Goal: Task Accomplishment & Management: Complete application form

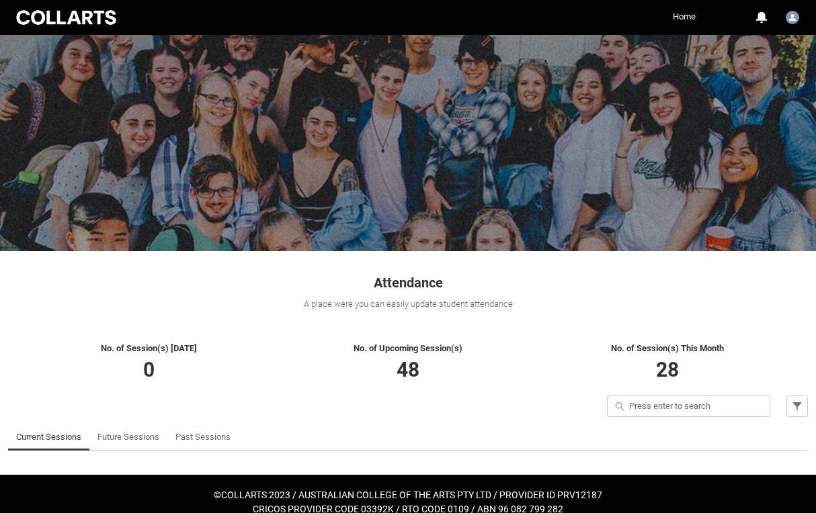
click at [689, 18] on link "Home" at bounding box center [684, 17] width 30 height 20
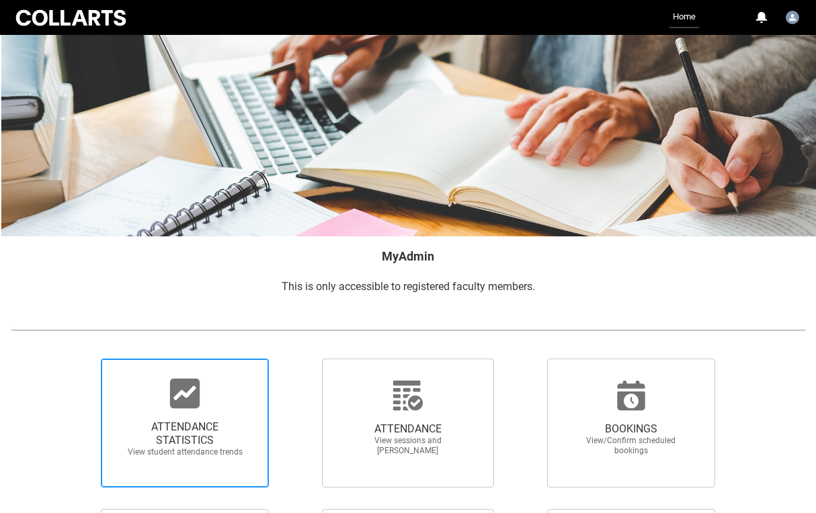
click at [220, 376] on span "ATTENDANCE STATISTICS View student attendance trends" at bounding box center [184, 423] width 167 height 129
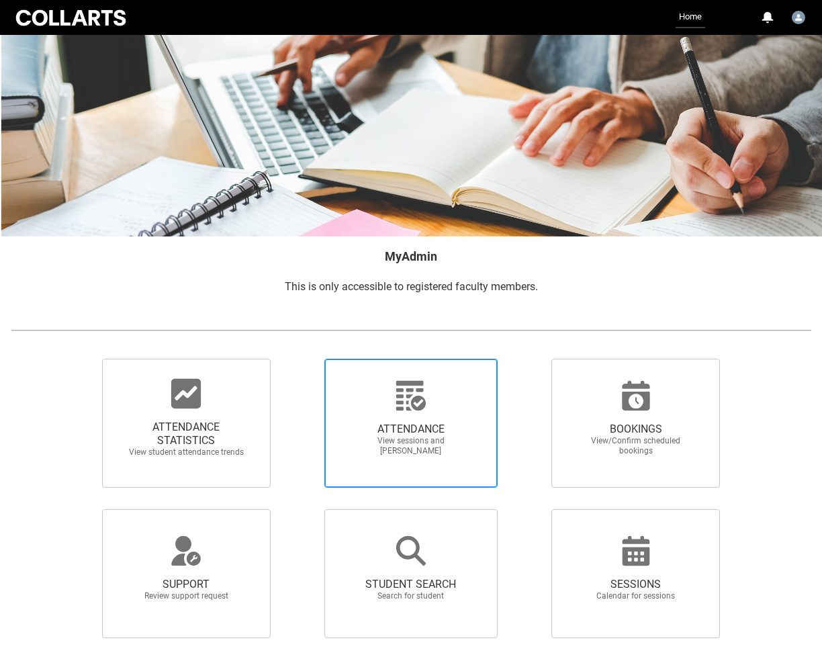
click at [410, 405] on icon at bounding box center [411, 396] width 32 height 32
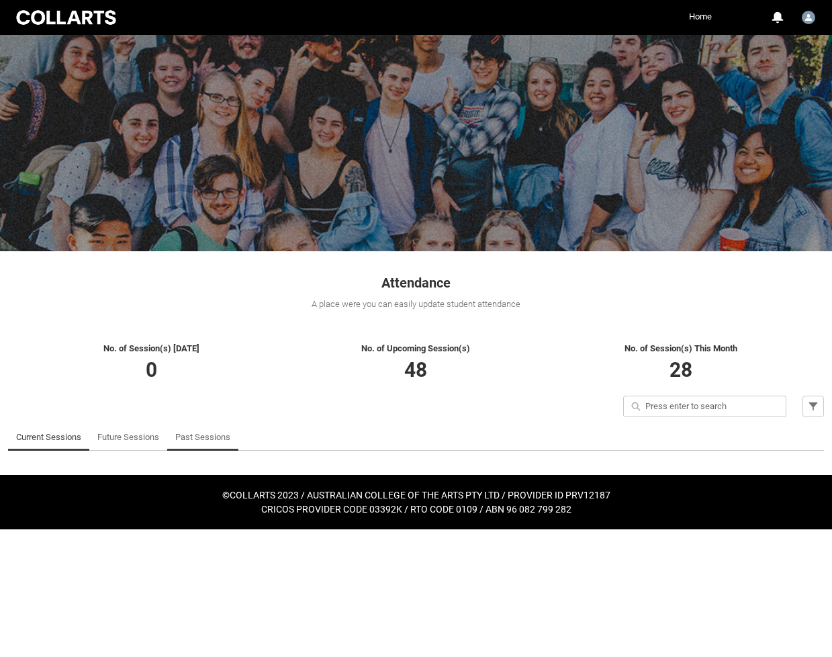
click at [202, 439] on link "Past Sessions" at bounding box center [202, 437] width 55 height 27
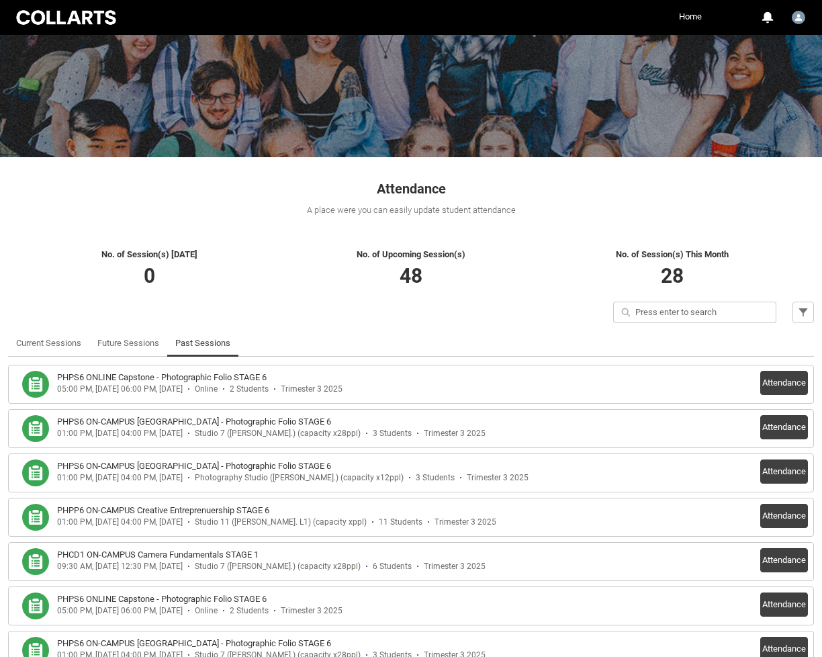
scroll to position [180, 0]
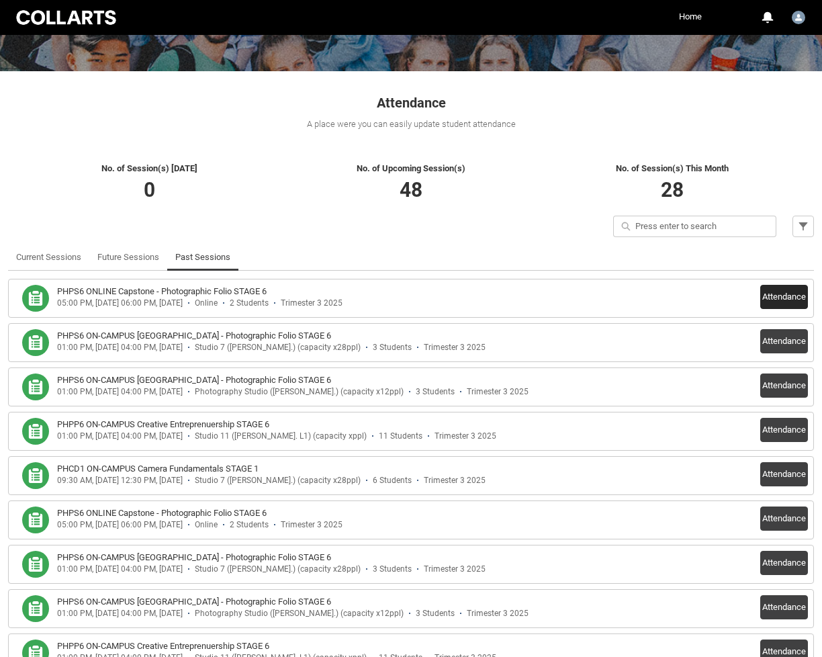
click at [800, 292] on button "Attendance" at bounding box center [784, 297] width 48 height 24
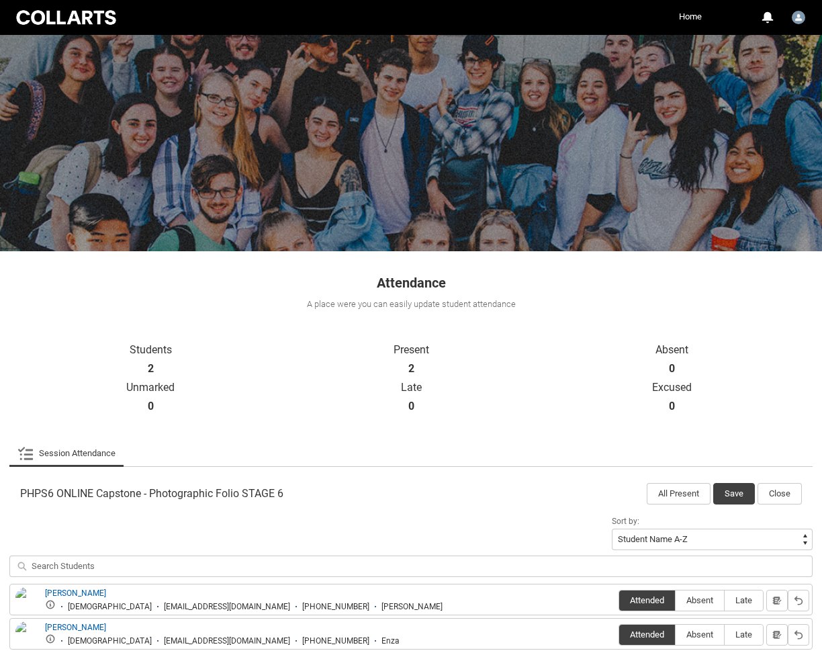
scroll to position [71, 0]
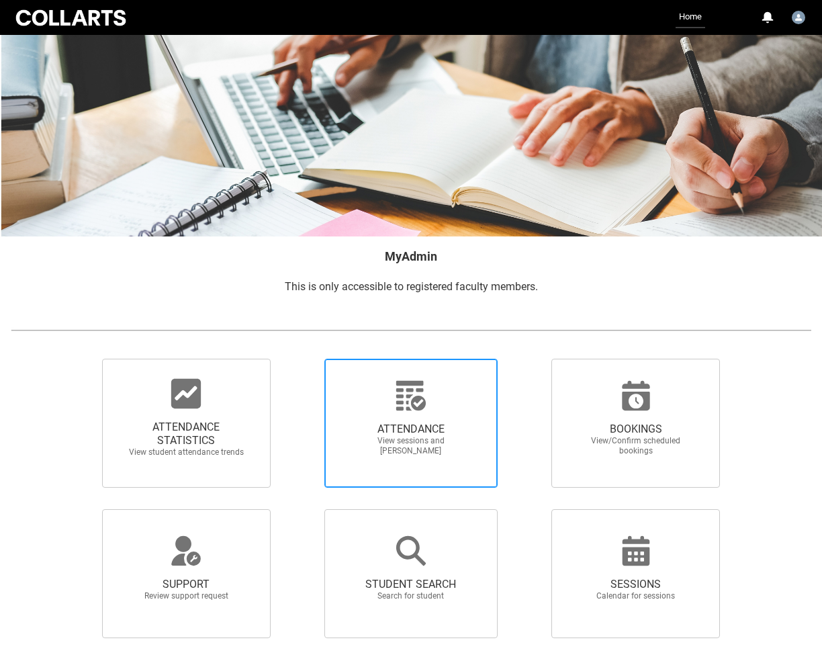
click at [406, 451] on span "View sessions and mark attendance" at bounding box center [411, 446] width 118 height 20
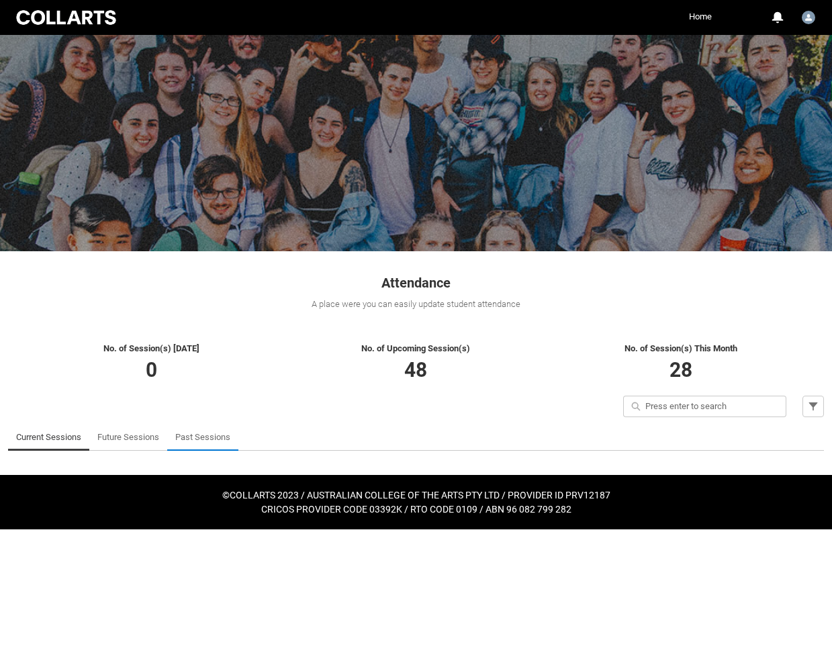
click at [204, 441] on link "Past Sessions" at bounding box center [202, 437] width 55 height 27
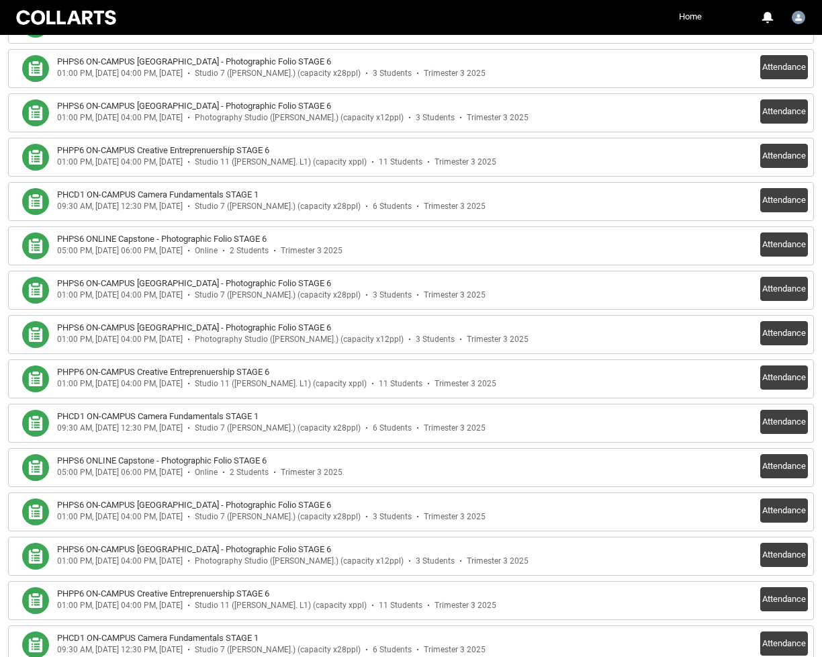
scroll to position [482, 0]
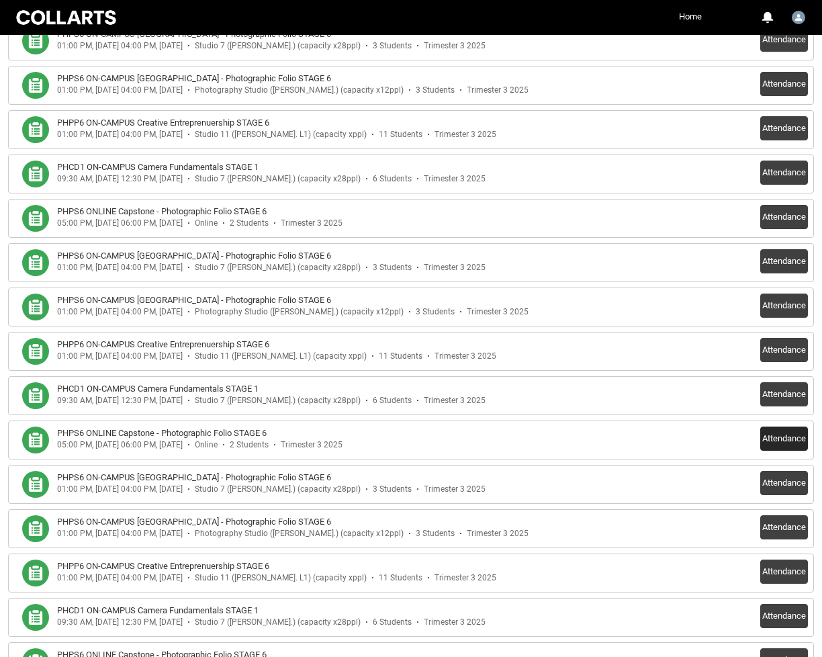
click at [771, 442] on button "Attendance" at bounding box center [784, 439] width 48 height 24
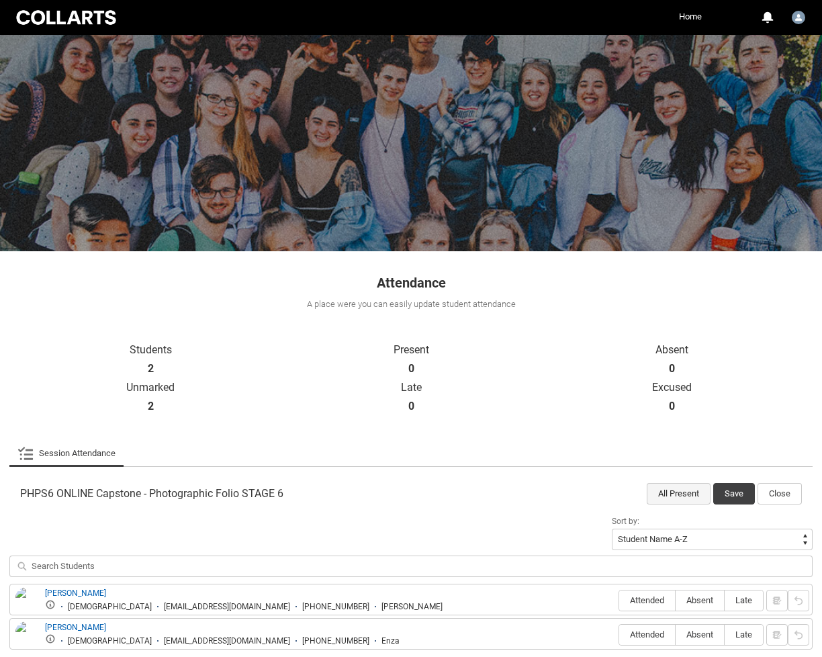
click at [684, 490] on button "All Present" at bounding box center [679, 493] width 64 height 21
radio input "true"
drag, startPoint x: 731, startPoint y: 489, endPoint x: 707, endPoint y: 464, distance: 34.7
click at [730, 490] on button "Save" at bounding box center [734, 493] width 42 height 21
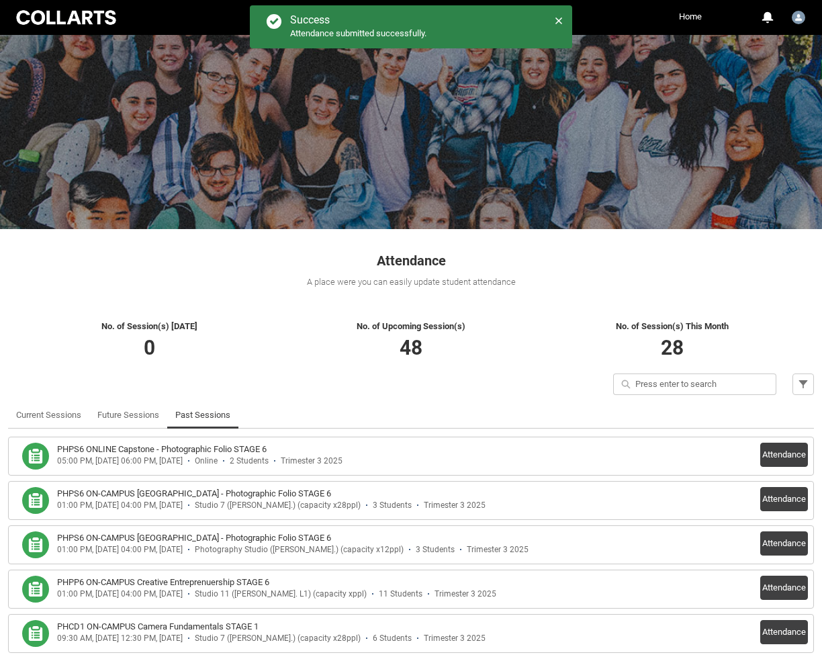
scroll to position [91, 0]
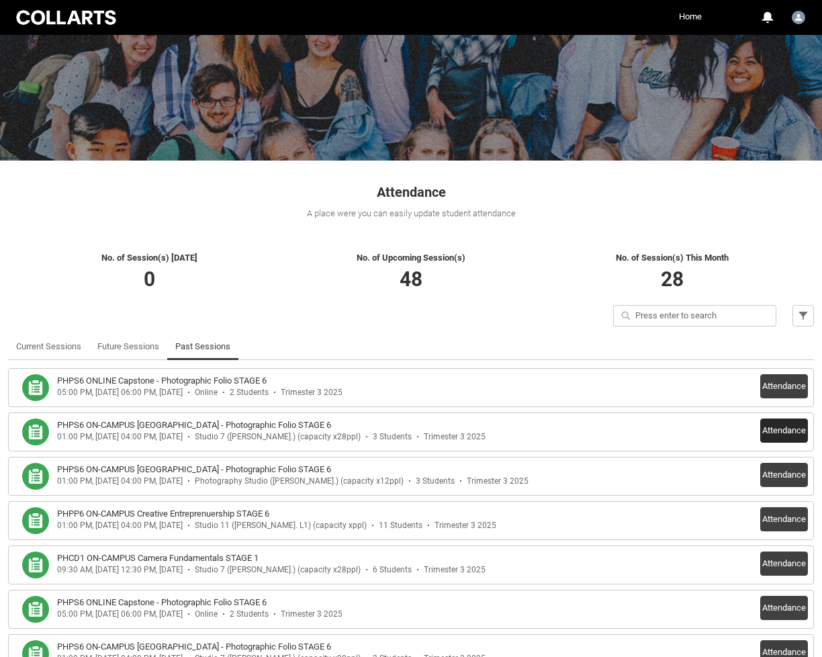
click at [776, 428] on button "Attendance" at bounding box center [784, 431] width 48 height 24
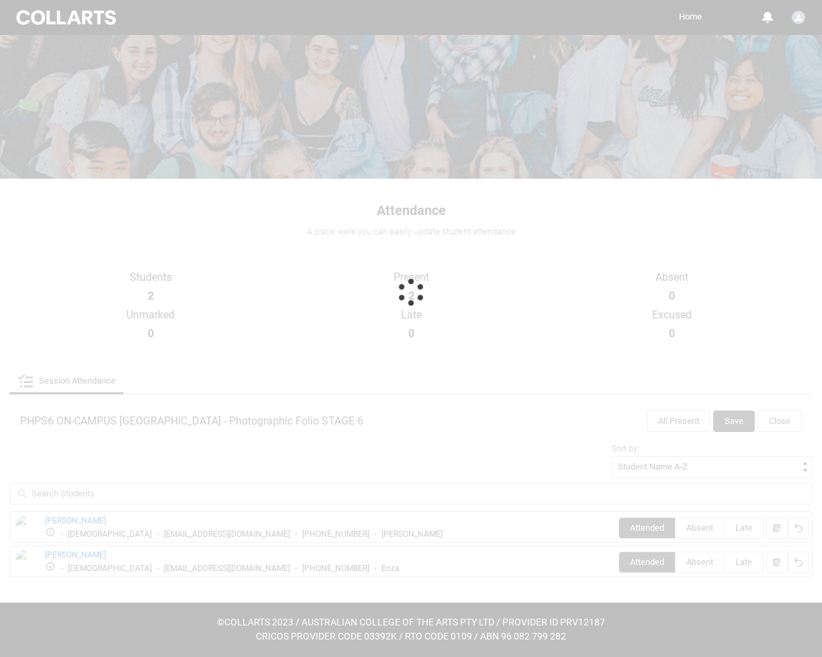
scroll to position [71, 0]
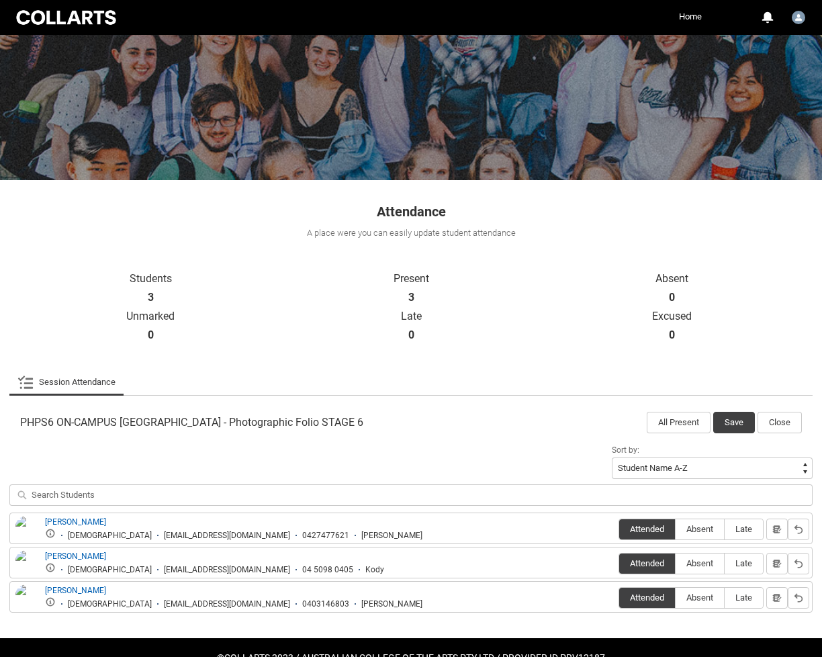
drag, startPoint x: 738, startPoint y: 423, endPoint x: 733, endPoint y: 414, distance: 9.7
click at [738, 422] on button "Save" at bounding box center [734, 422] width 42 height 21
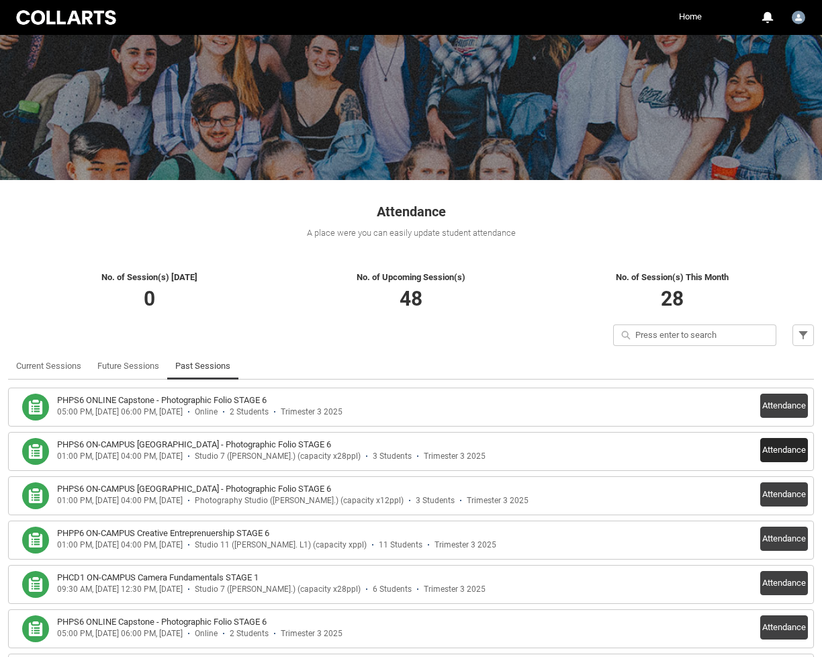
click at [777, 449] on button "Attendance" at bounding box center [784, 450] width 48 height 24
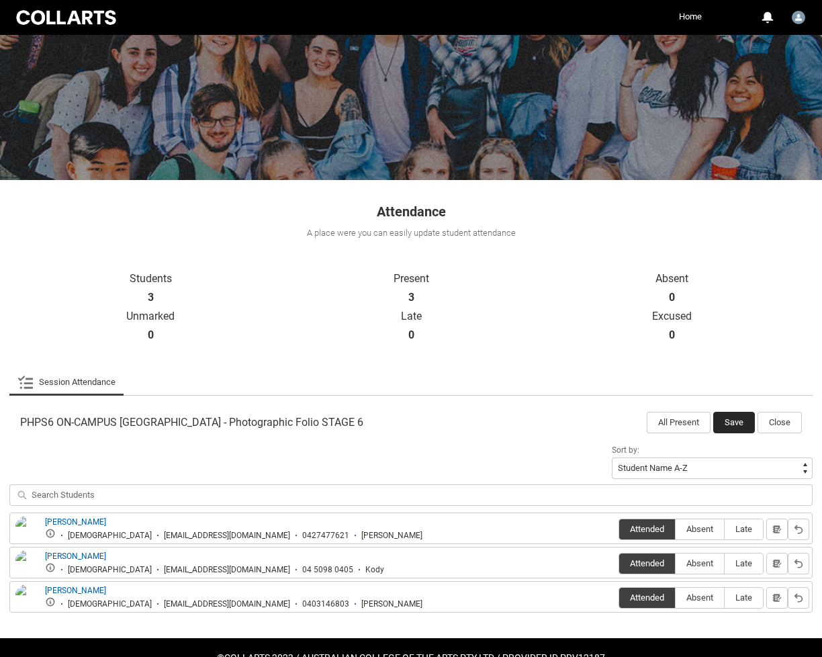
click at [734, 422] on button "Save" at bounding box center [734, 422] width 42 height 21
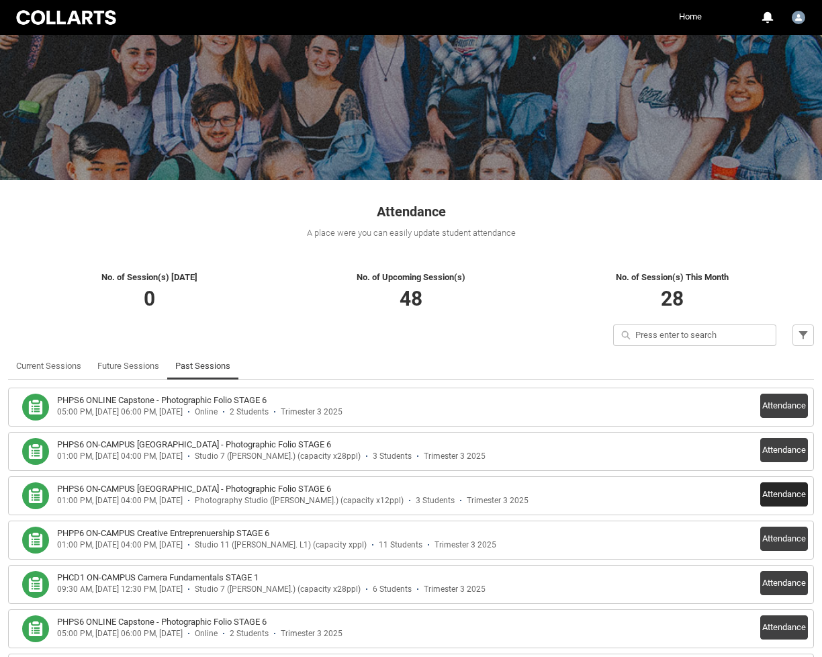
click at [783, 492] on button "Attendance" at bounding box center [784, 494] width 48 height 24
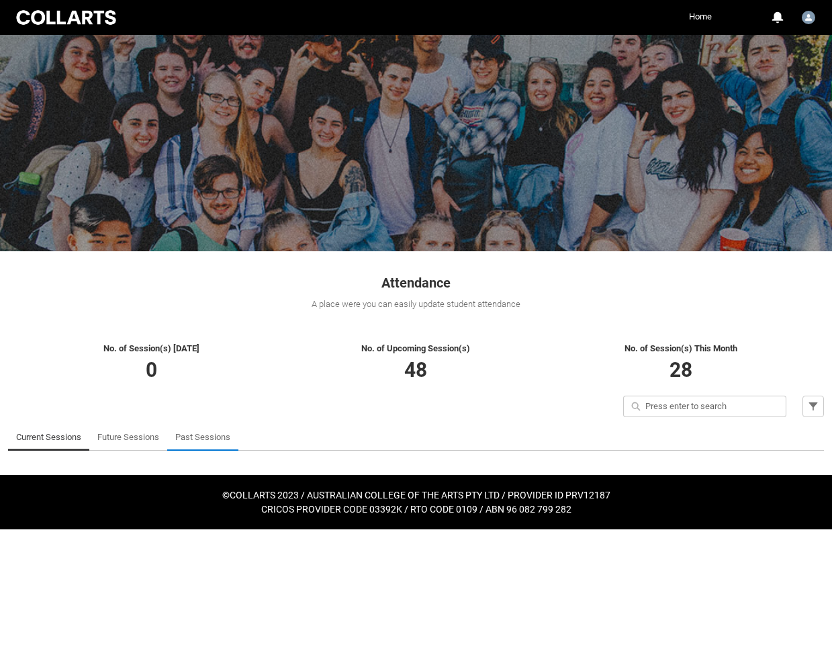
click at [212, 441] on link "Past Sessions" at bounding box center [202, 437] width 55 height 27
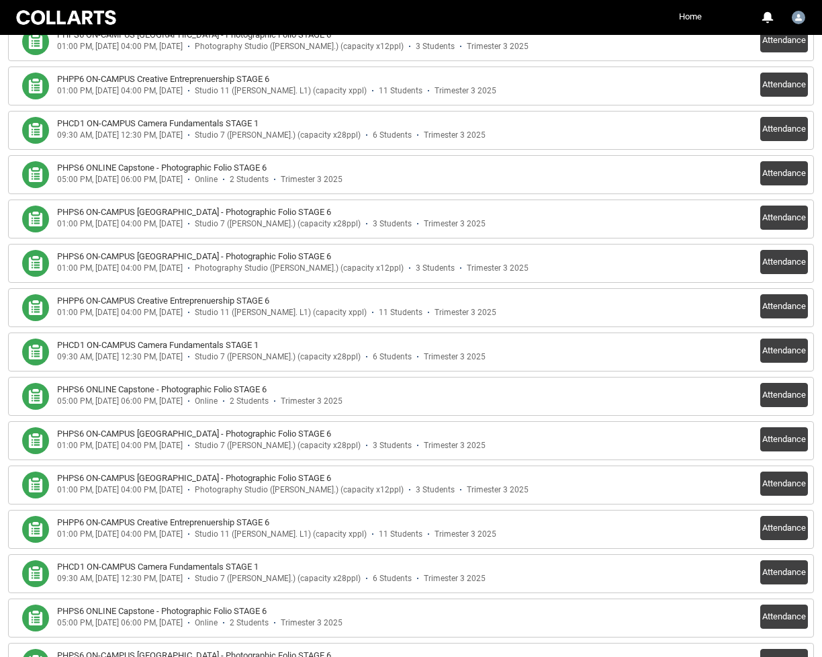
scroll to position [565, 0]
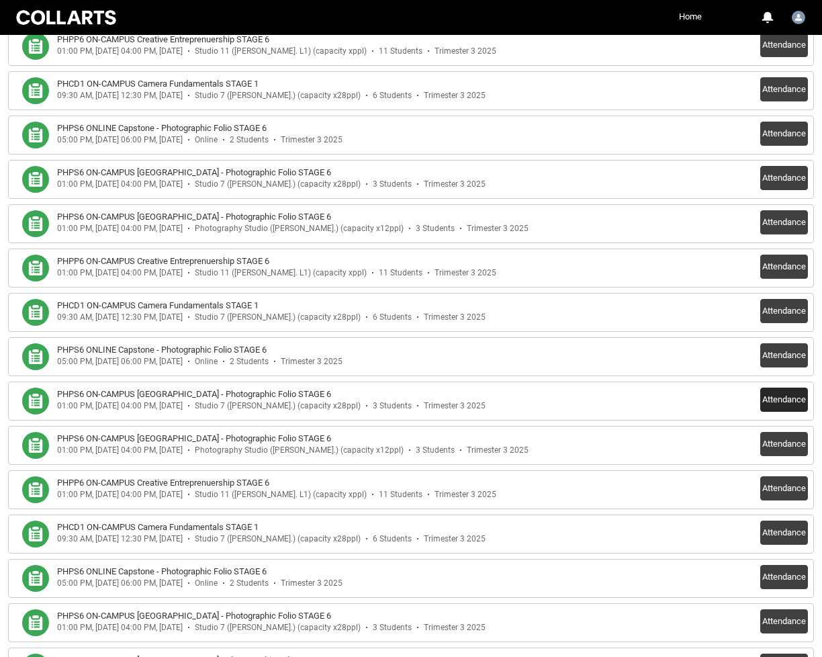
click at [792, 400] on button "Attendance" at bounding box center [784, 400] width 48 height 24
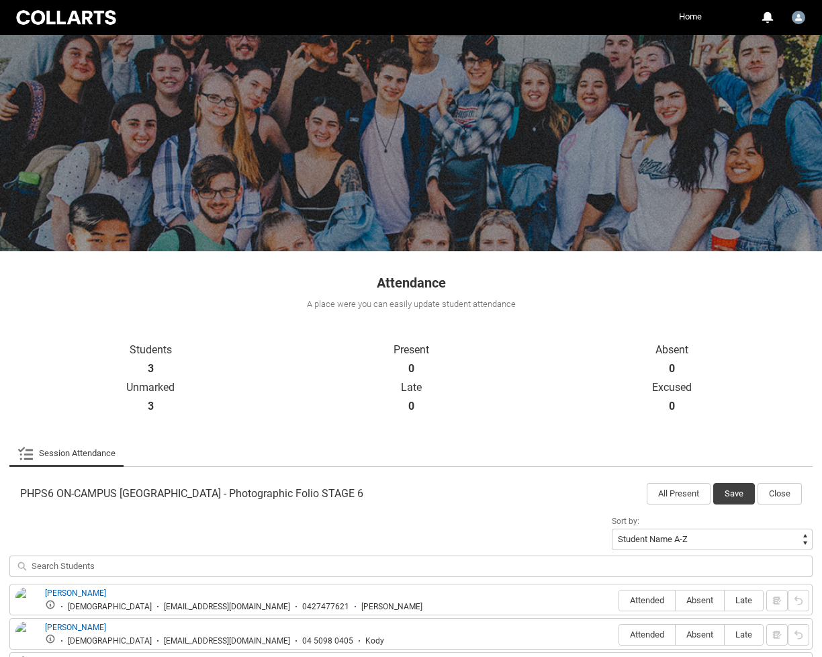
scroll to position [105, 0]
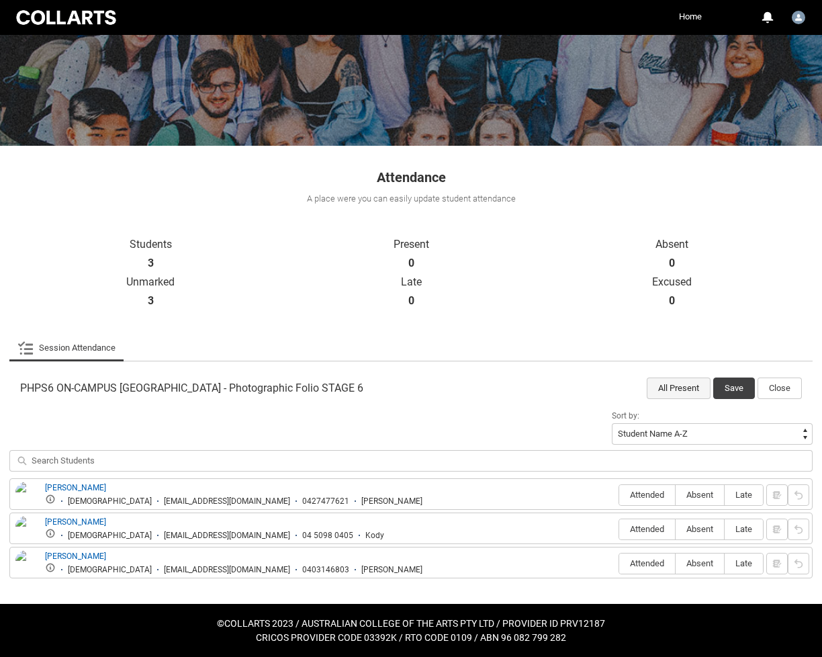
click at [690, 393] on button "All Present" at bounding box center [679, 388] width 64 height 21
radio input "true"
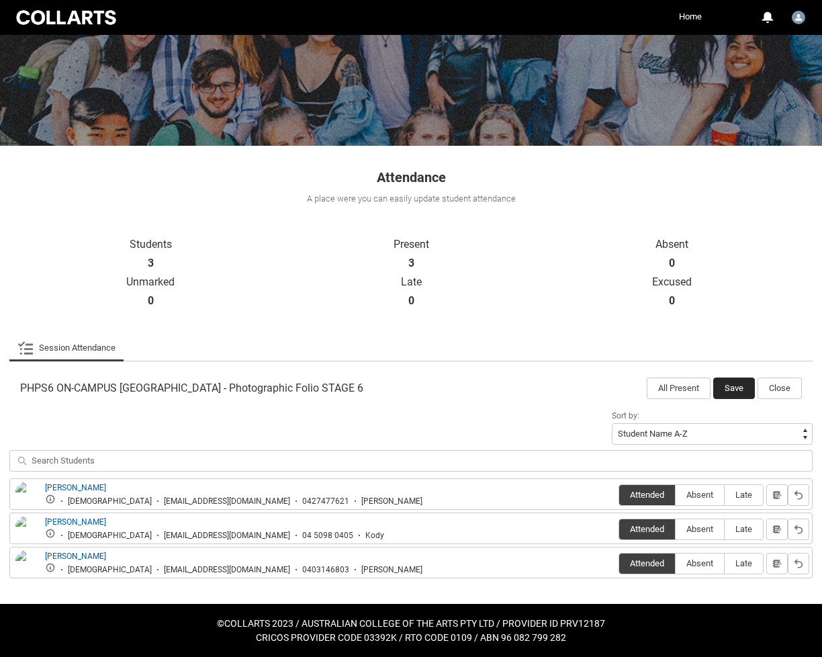
click at [720, 386] on button "Save" at bounding box center [734, 388] width 42 height 21
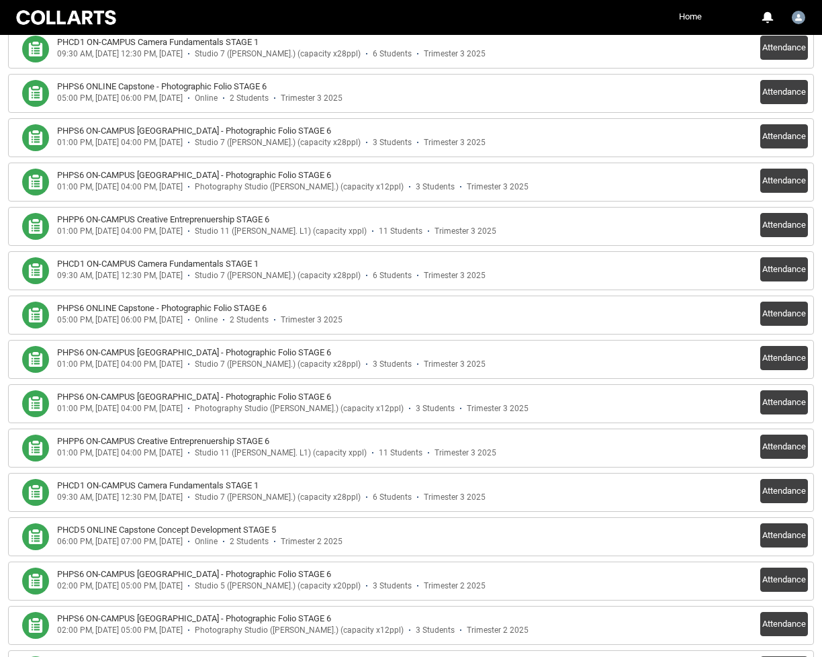
scroll to position [826, 0]
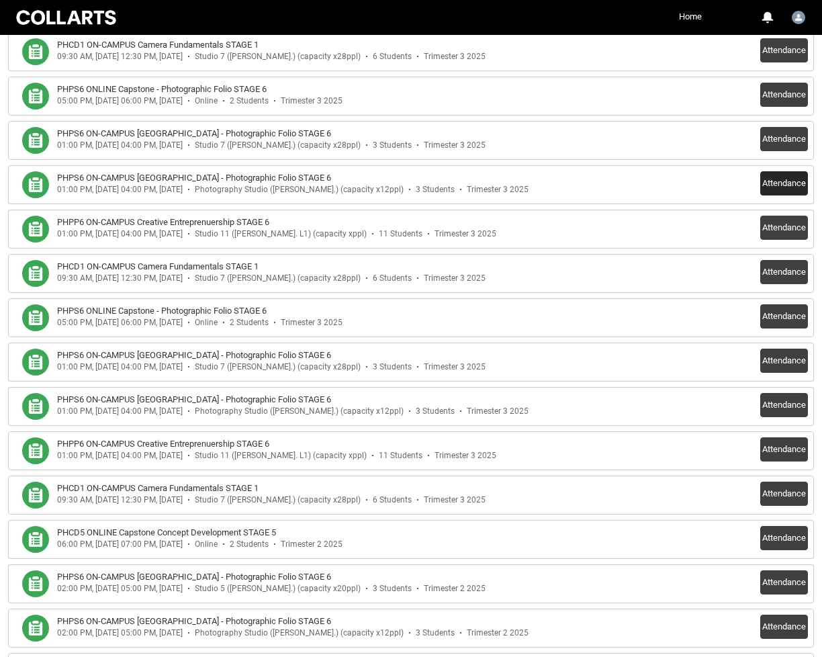
click at [781, 179] on button "Attendance" at bounding box center [784, 183] width 48 height 24
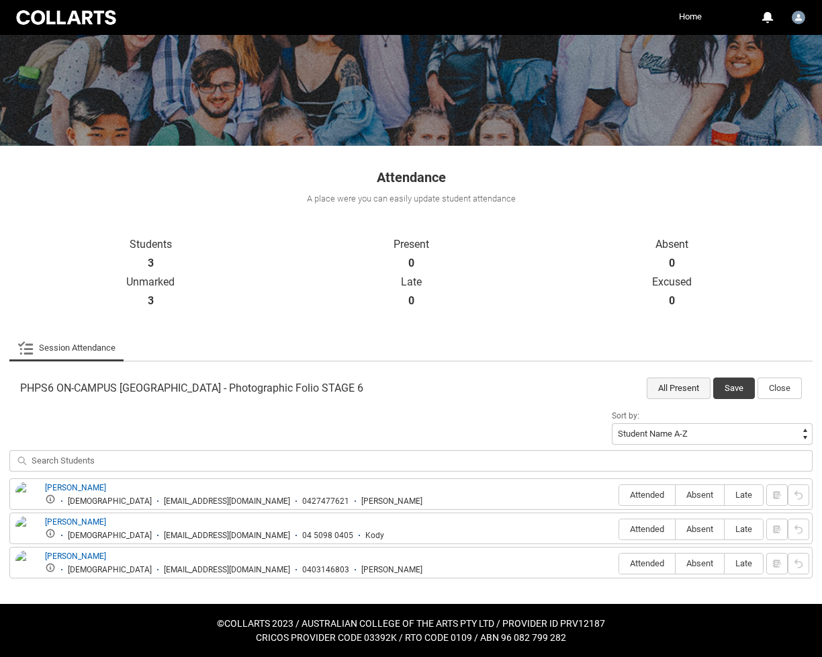
click at [685, 386] on button "All Present" at bounding box center [679, 388] width 64 height 21
radio input "true"
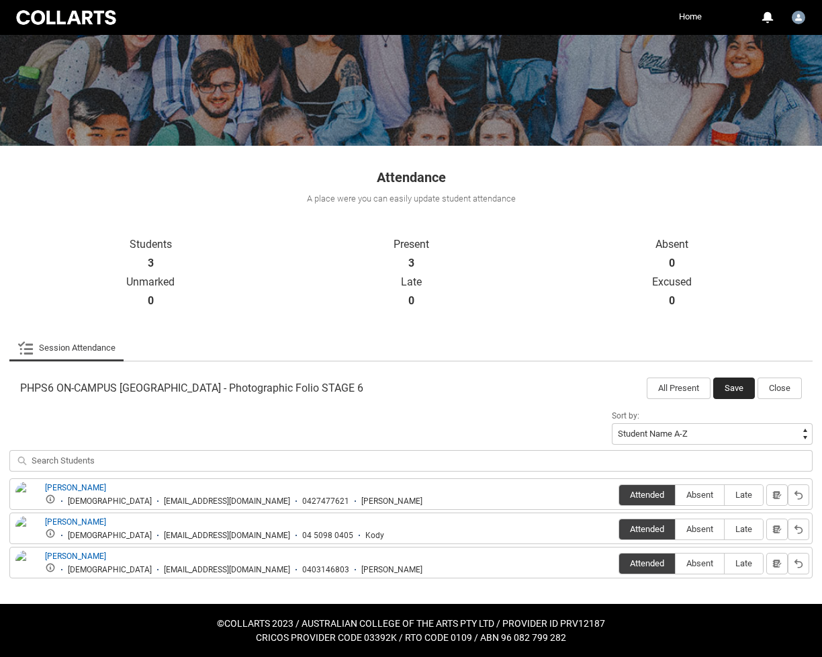
click at [740, 378] on button "Save" at bounding box center [734, 388] width 42 height 21
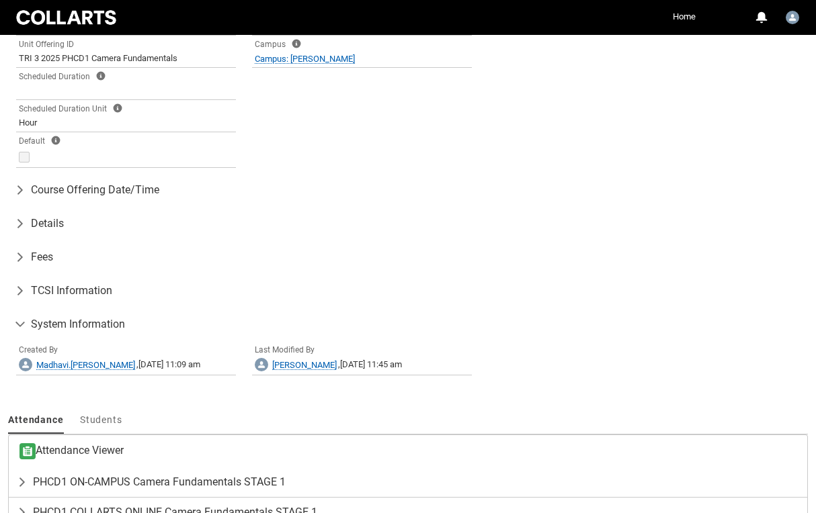
scroll to position [453, 0]
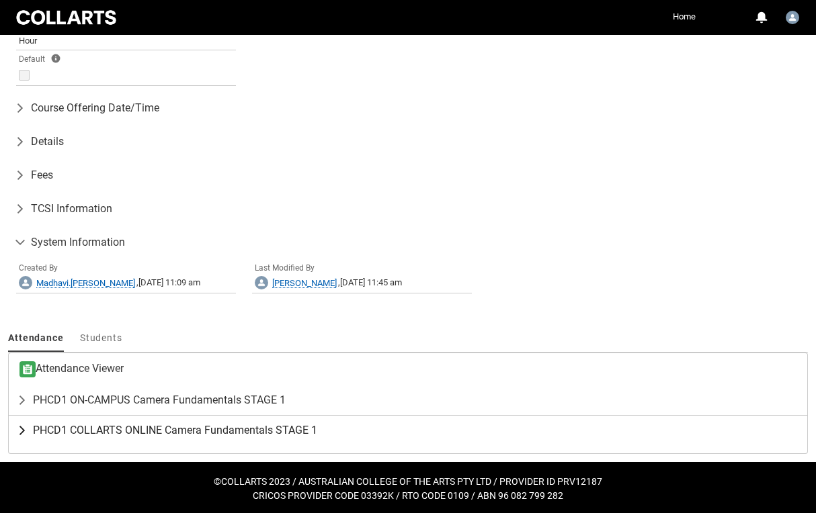
click at [23, 427] on lightning-primitive-icon "button" at bounding box center [25, 430] width 16 height 13
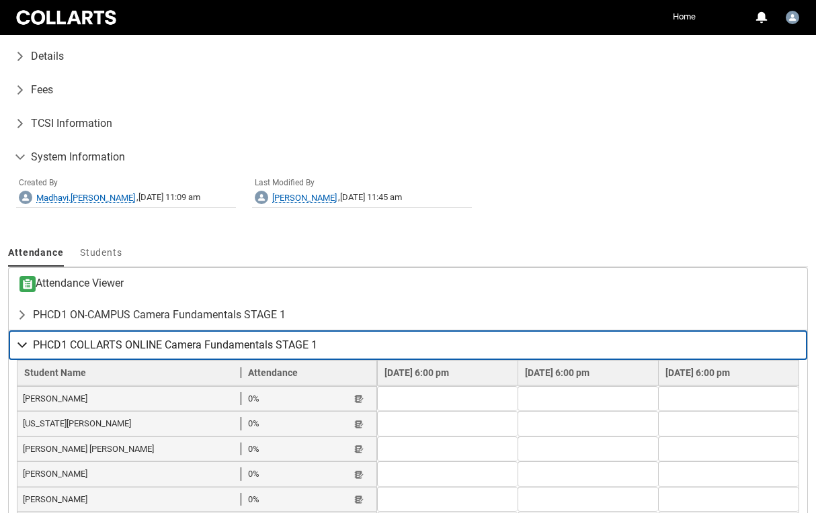
scroll to position [609, 0]
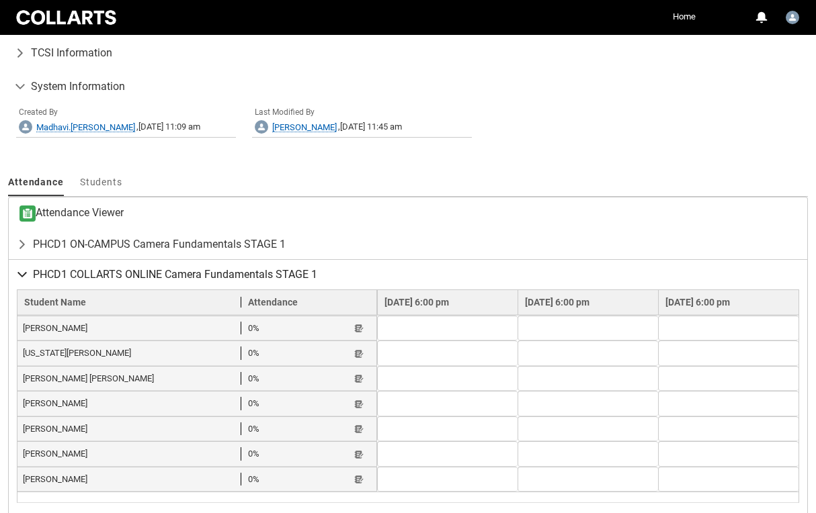
click at [24, 273] on lightning-primitive-icon "button" at bounding box center [25, 274] width 16 height 13
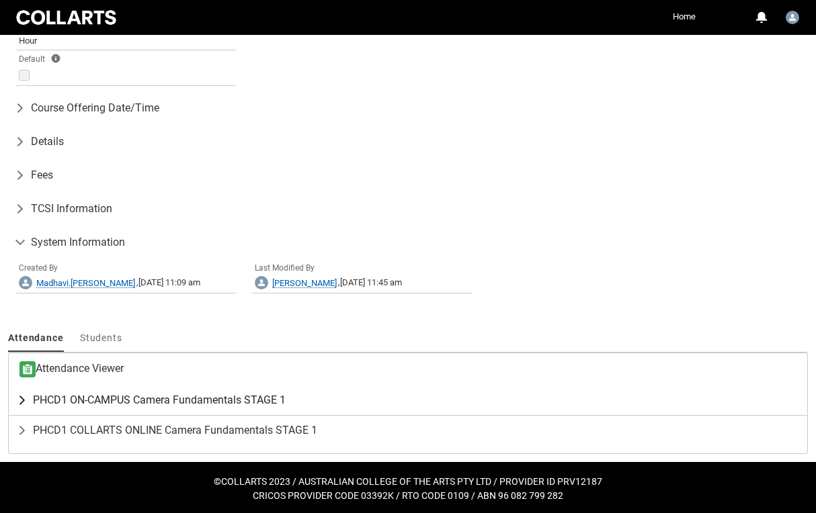
click at [21, 394] on lightning-primitive-icon "button" at bounding box center [25, 400] width 16 height 13
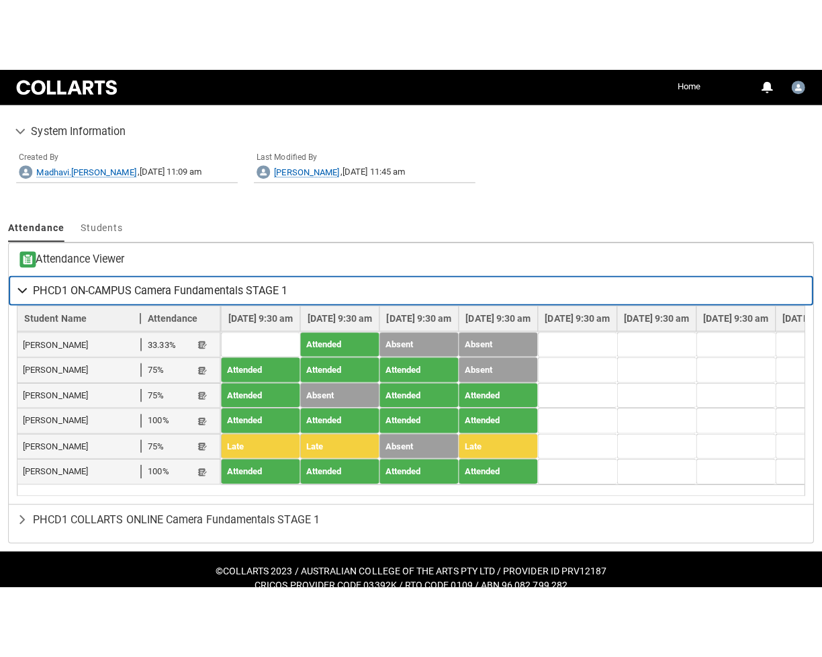
scroll to position [515, 0]
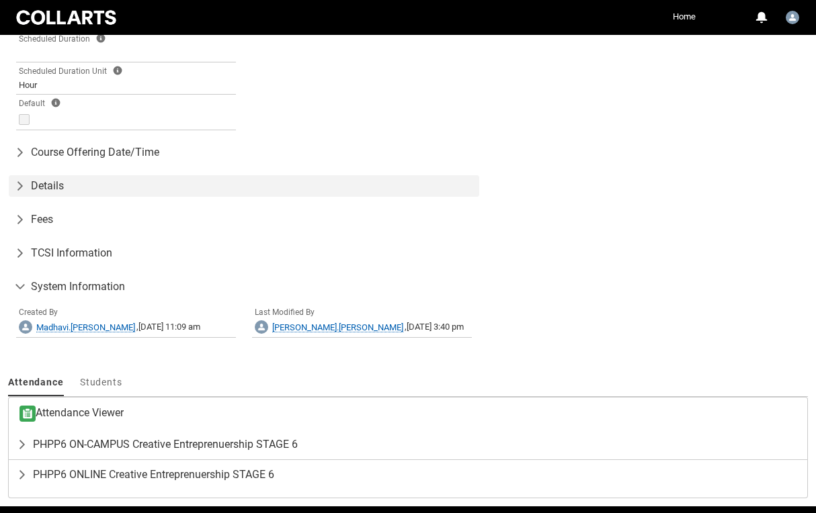
scroll to position [453, 0]
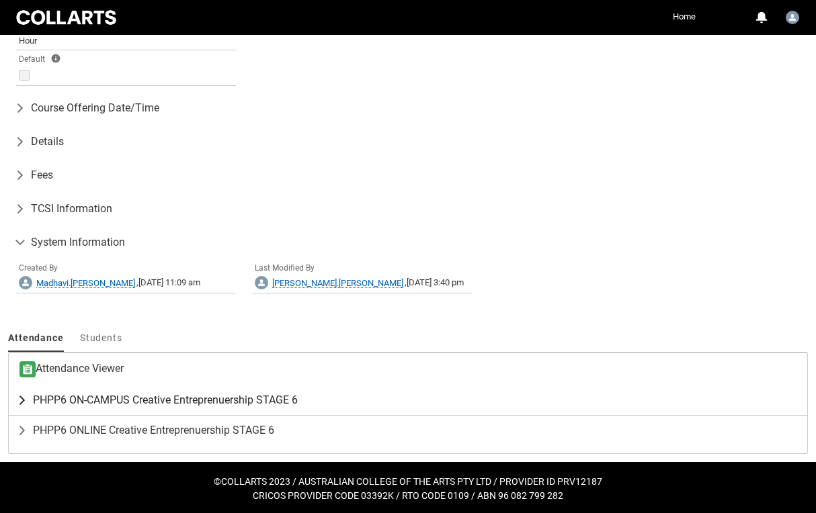
click at [112, 396] on span "PHPP6 ON-CAMPUS Creative Entreprenuership STAGE 6" at bounding box center [165, 400] width 265 height 13
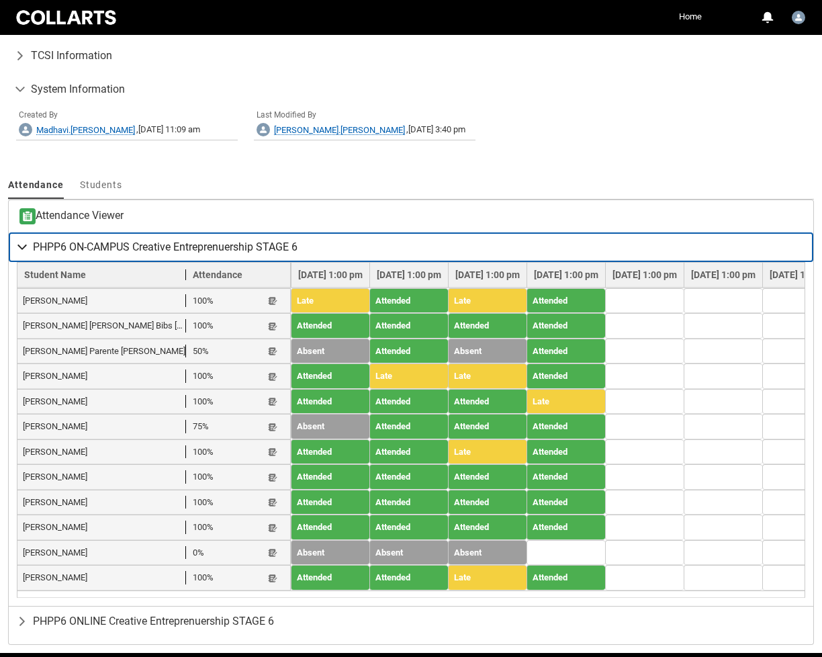
scroll to position [579, 0]
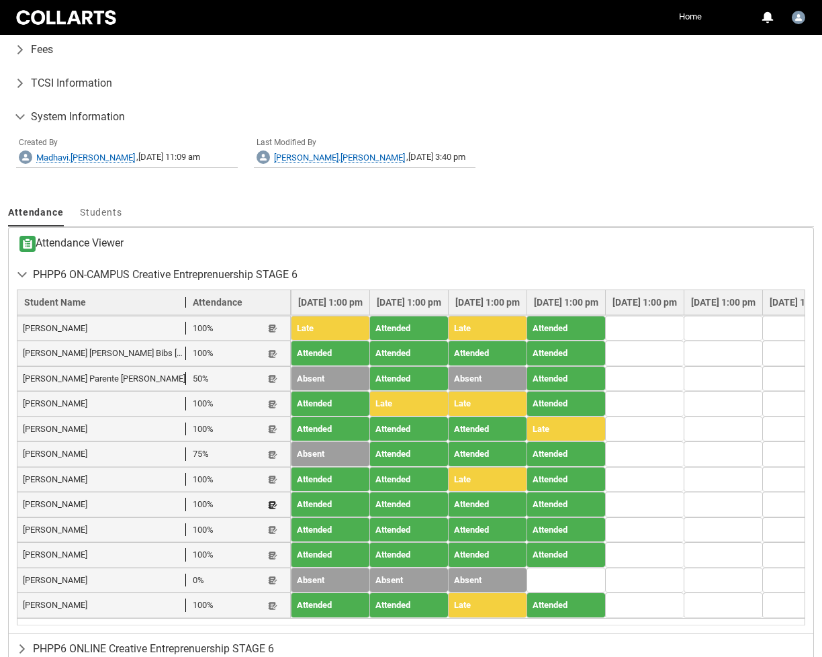
click at [268, 501] on lightning-primitive-icon "button" at bounding box center [272, 505] width 9 height 10
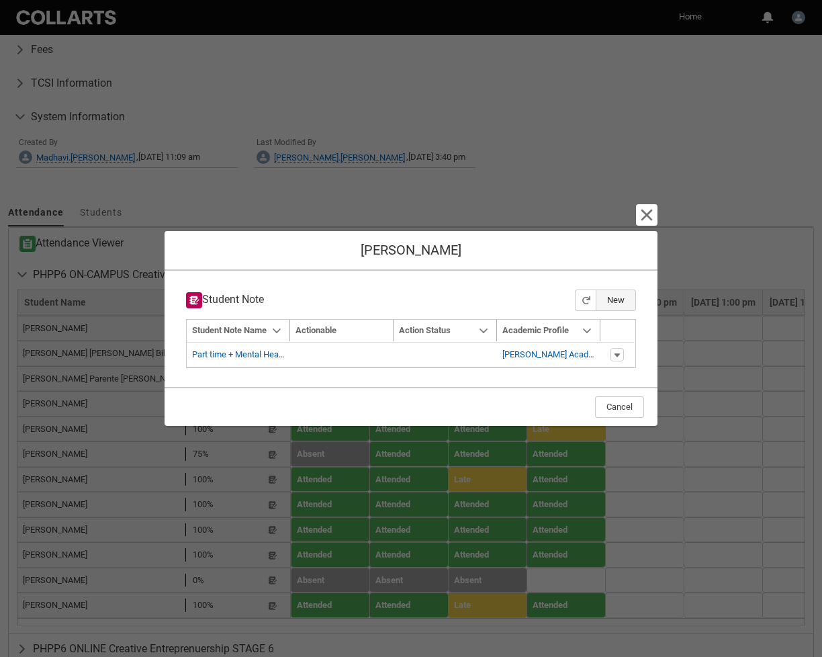
click at [617, 299] on button "New" at bounding box center [616, 300] width 40 height 21
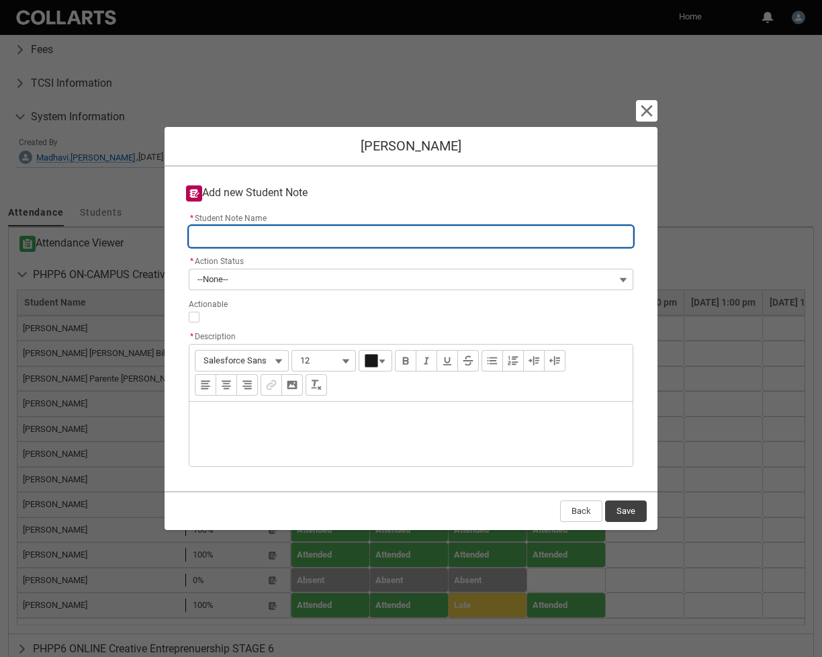
click at [356, 237] on input "* Student Note Name" at bounding box center [411, 236] width 445 height 21
type lightning-primitive-input-simple "M"
type input "M"
type lightning-primitive-input-simple "Me"
type input "Me"
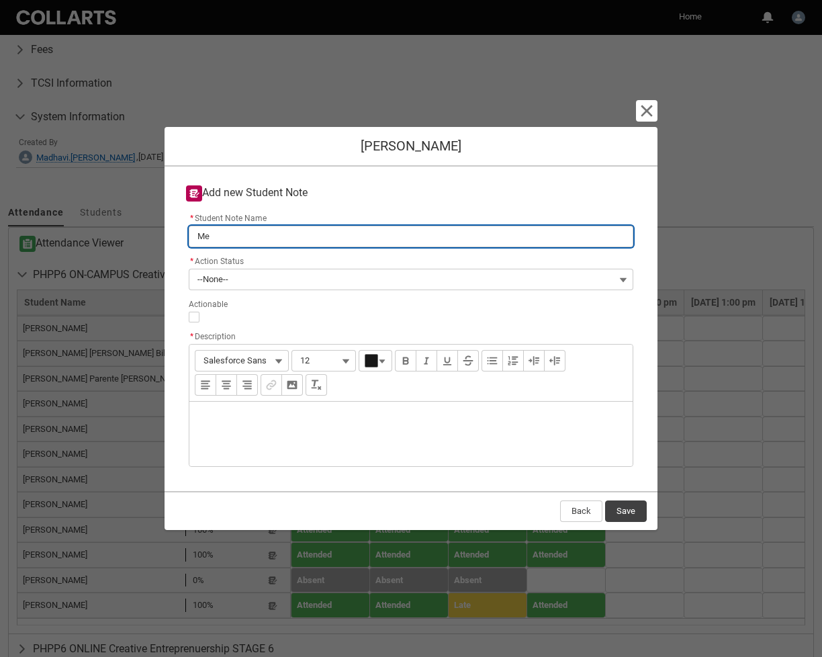
type lightning-primitive-input-simple "Men"
type input "Men"
type lightning-primitive-input-simple "Ment"
type input "Ment"
type lightning-primitive-input-simple "Menta"
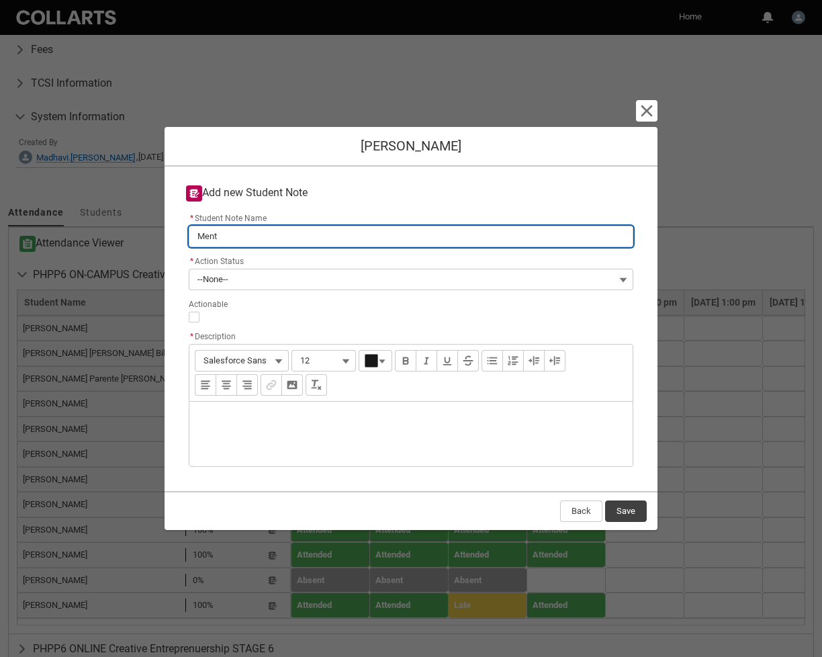
type input "Menta"
type lightning-primitive-input-simple "Mental"
type input "Mental"
type lightning-primitive-input-simple "Mental"
type input "Mental"
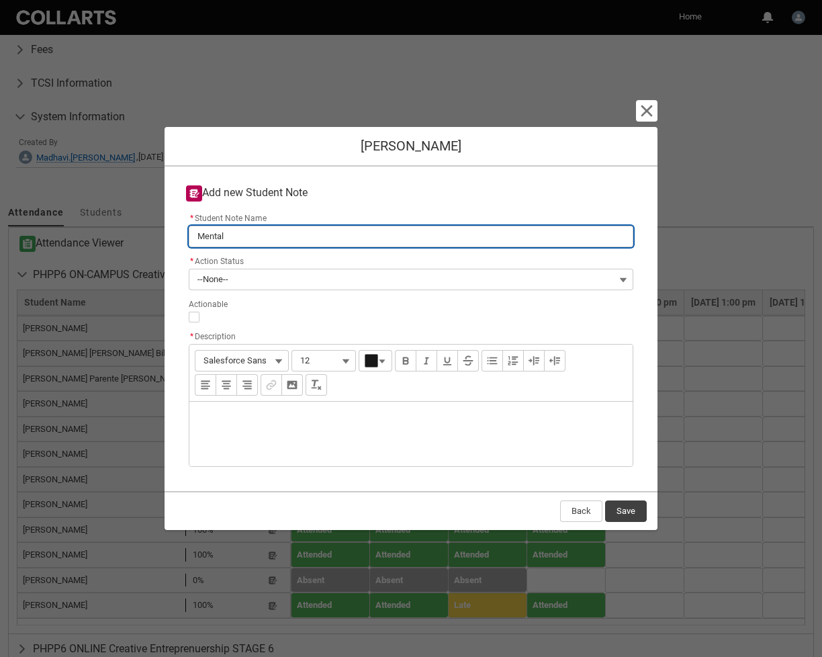
type lightning-primitive-input-simple "Mental H"
type input "Mental H"
type lightning-primitive-input-simple "Mental He"
type input "Mental He"
type lightning-primitive-input-simple "Mental Hea"
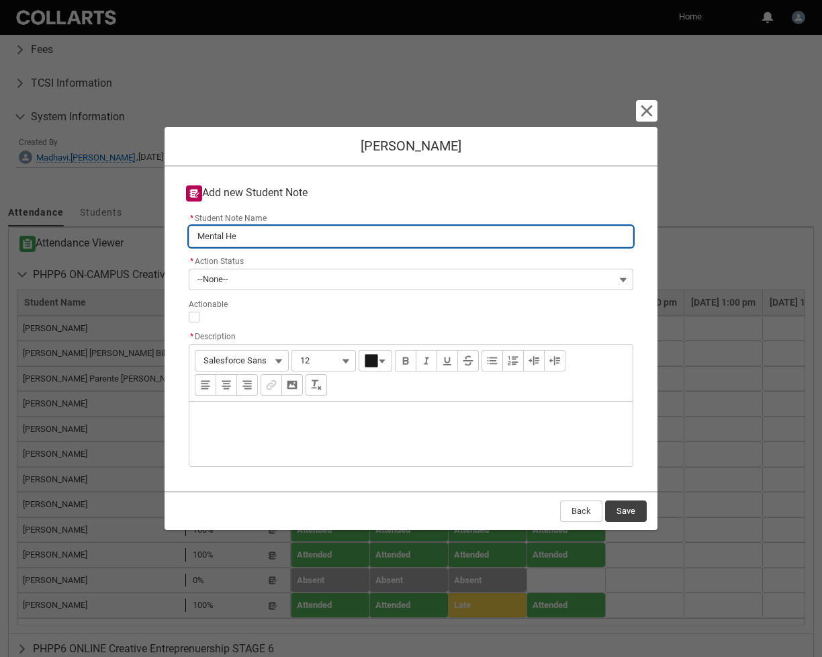
type input "Mental Hea"
type lightning-primitive-input-simple "Mental Heal"
type input "Mental Heal"
type lightning-primitive-input-simple "Mental Healt"
type input "Mental Healt"
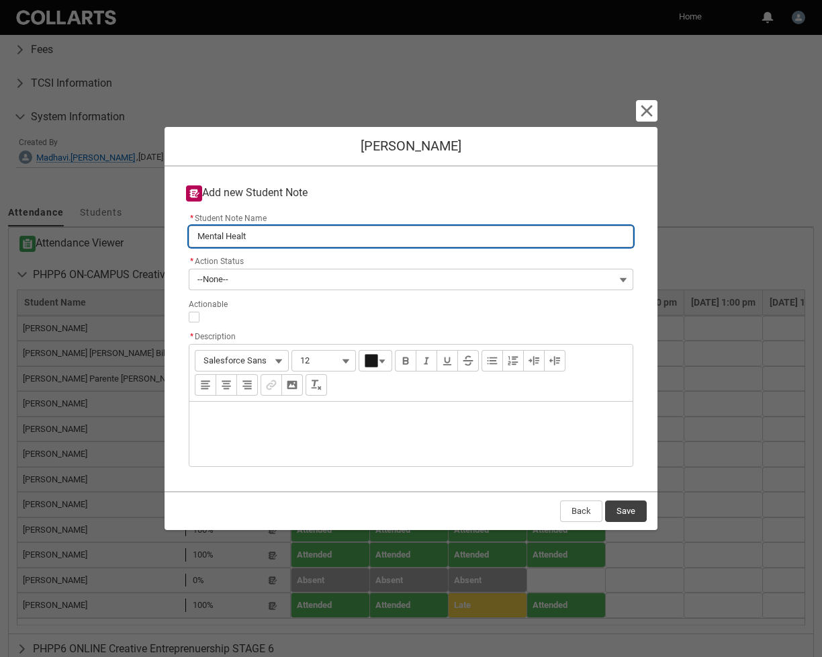
type lightning-primitive-input-simple "Mental Health"
type input "Mental Health"
type lightning-primitive-input-simple "Mental Health"
type input "Mental Health"
type lightning-primitive-input-simple "Mental Health C"
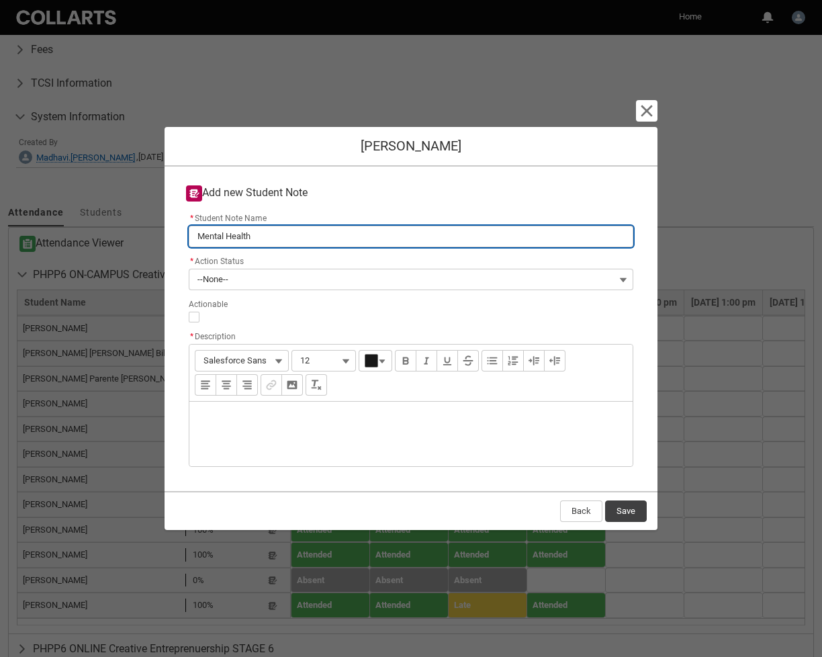
type input "Mental Health C"
type lightning-primitive-input-simple "Mental Health Co"
type input "Mental Health Co"
type lightning-primitive-input-simple "Mental Health Con"
type input "Mental Health Con"
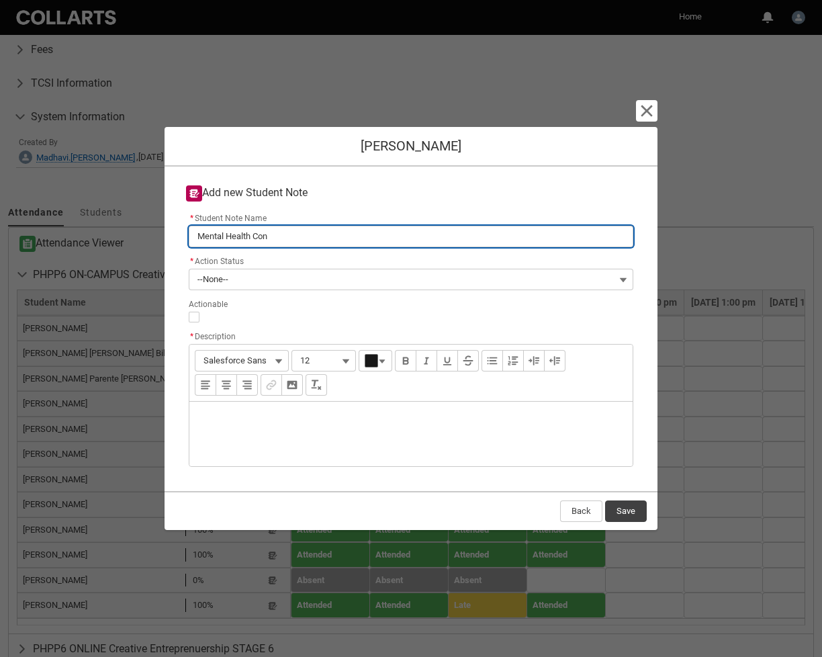
type lightning-primitive-input-simple "Mental Health Conc"
type input "Mental Health Conc"
type lightning-primitive-input-simple "Mental Health Conce"
type input "Mental Health Conce"
type lightning-primitive-input-simple "Mental Health Concer"
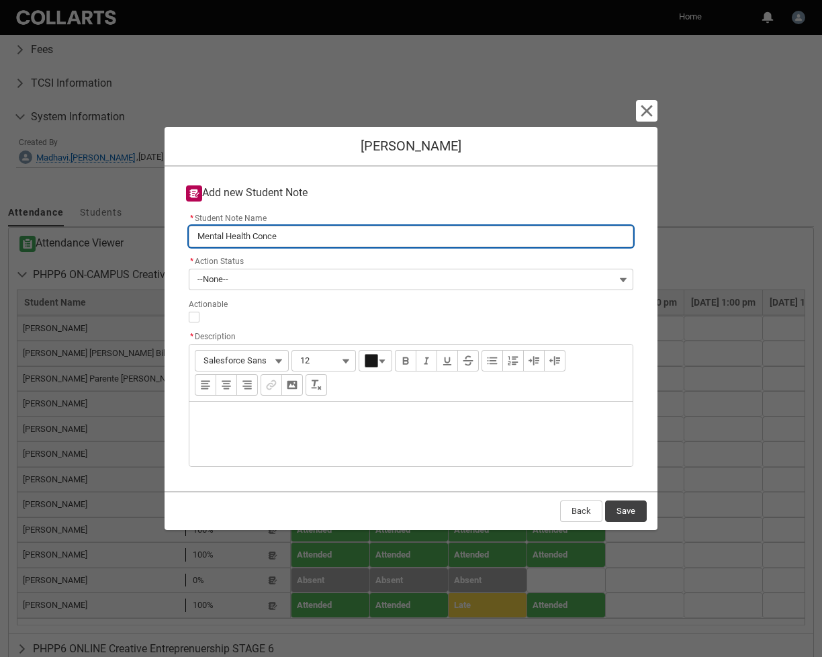
type input "Mental Health Concer"
type lightning-primitive-input-simple "Mental Health Concern"
type input "Mental Health Concern"
type lightning-primitive-input-simple "Mental Health Concerns"
type input "Mental Health Concerns"
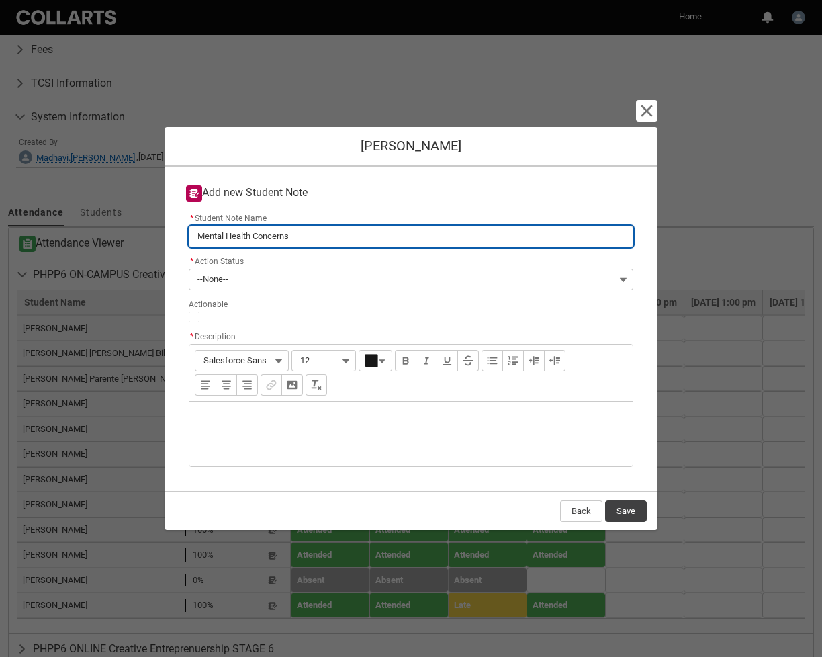
type lightning-primitive-input-simple "Mental Health Concerns"
type input "Mental Health Concerns"
type lightning-primitive-input-simple "Mental Health Concerns -"
type input "Mental Health Concerns -"
type lightning-primitive-input-simple "Mental Health Concerns -"
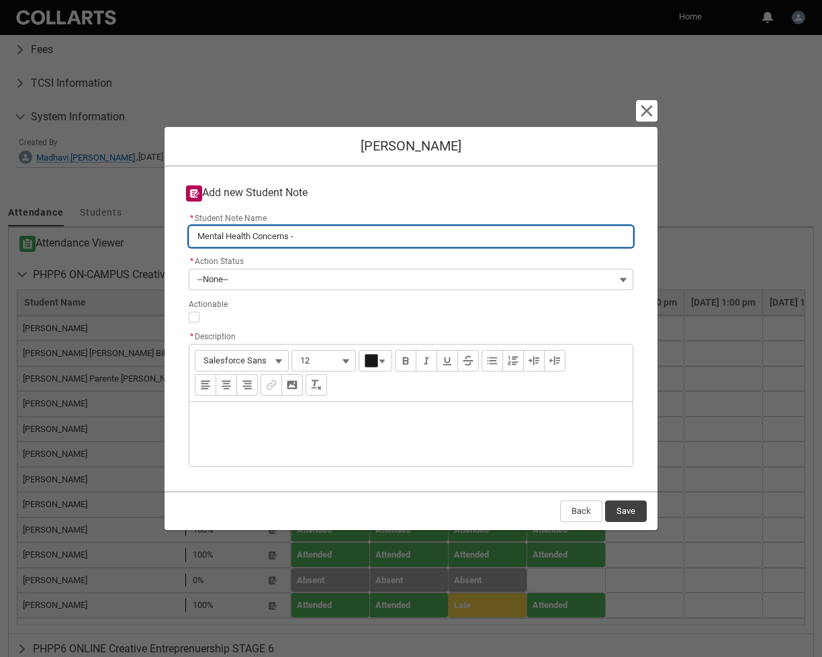
type input "Mental Health Concerns -"
type lightning-primitive-input-simple "Mental Health Concerns - R"
type input "Mental Health Concerns - R"
type lightning-primitive-input-simple "Mental Health Concerns - Re"
type input "Mental Health Concerns - Re"
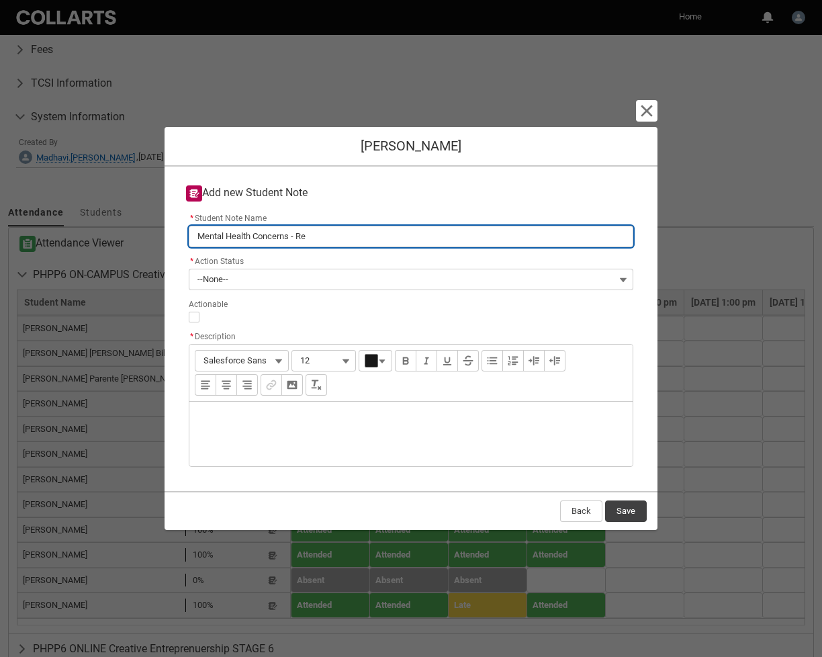
type lightning-primitive-input-simple "Mental Health Concerns - Ref"
type input "Mental Health Concerns - Ref"
type lightning-primitive-input-simple "Mental Health Concerns - Refe"
type input "Mental Health Concerns - Refe"
type lightning-primitive-input-simple "Mental Health Concerns - Refer"
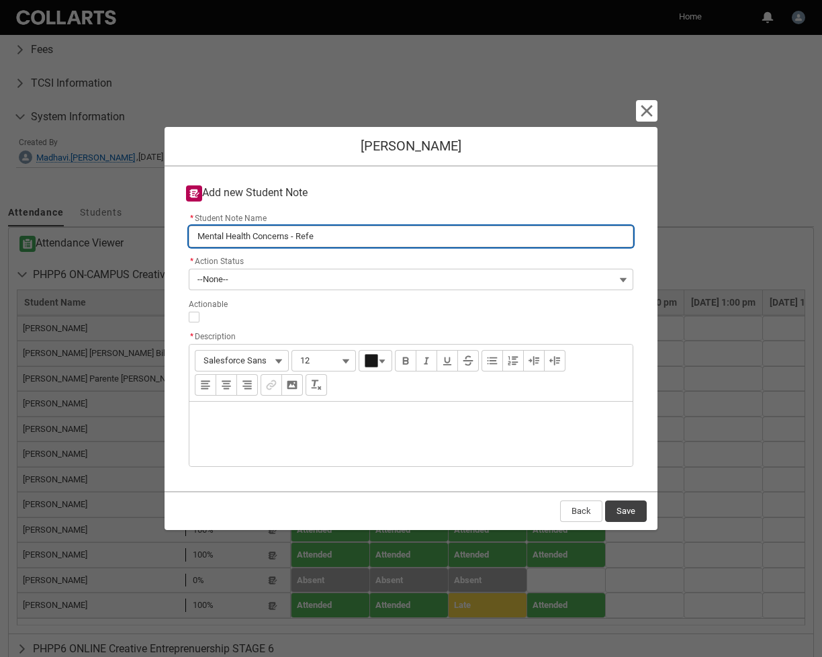
type input "Mental Health Concerns - Refer"
type lightning-primitive-input-simple "Mental Health Concerns - Referr"
type input "Mental Health Concerns - Referr"
type lightning-primitive-input-simple "Mental Health Concerns - Referre"
type input "Mental Health Concerns - Referre"
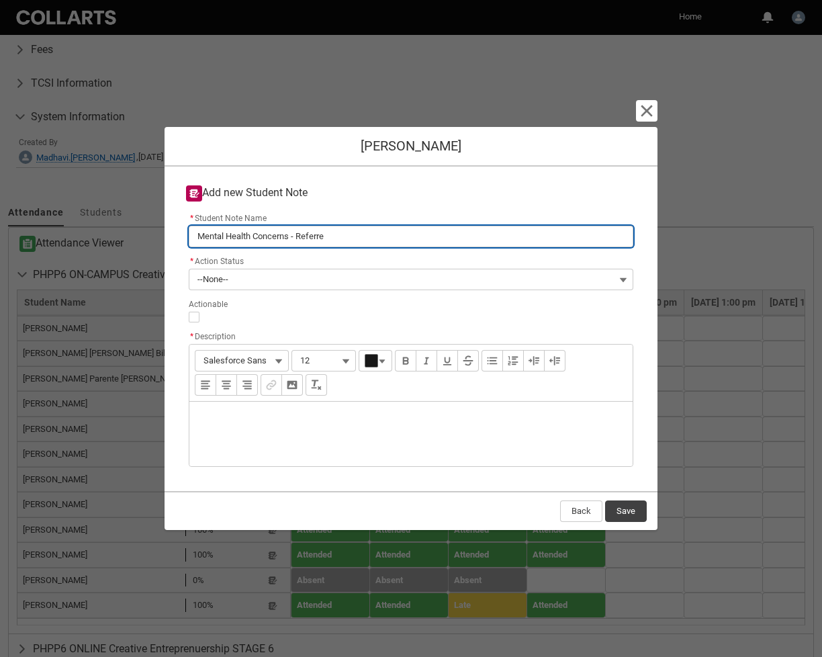
type lightning-primitive-input-simple "Mental Health Concerns - Referred"
type input "Mental Health Concerns - Referred"
type lightning-primitive-input-simple "Mental Health Concerns - Referred"
type input "Mental Health Concerns - Referred"
type lightning-primitive-input-simple "Mental Health Concerns - Referred t"
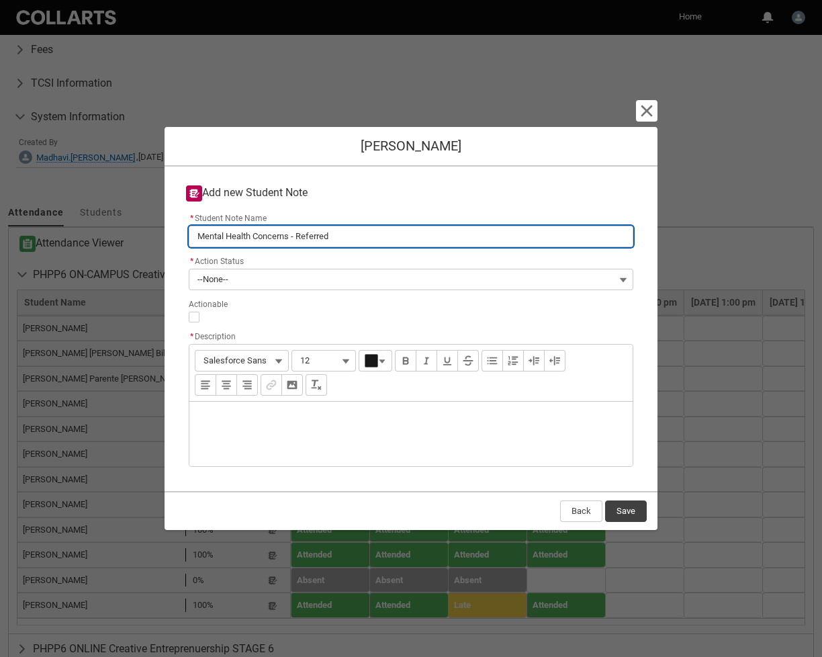
type input "Mental Health Concerns - Referred t"
type lightning-primitive-input-simple "Mental Health Concerns - Referred to"
type input "Mental Health Concerns - Referred to"
type lightning-primitive-input-simple "Mental Health Concerns - Referred to"
type input "Mental Health Concerns - Referred to"
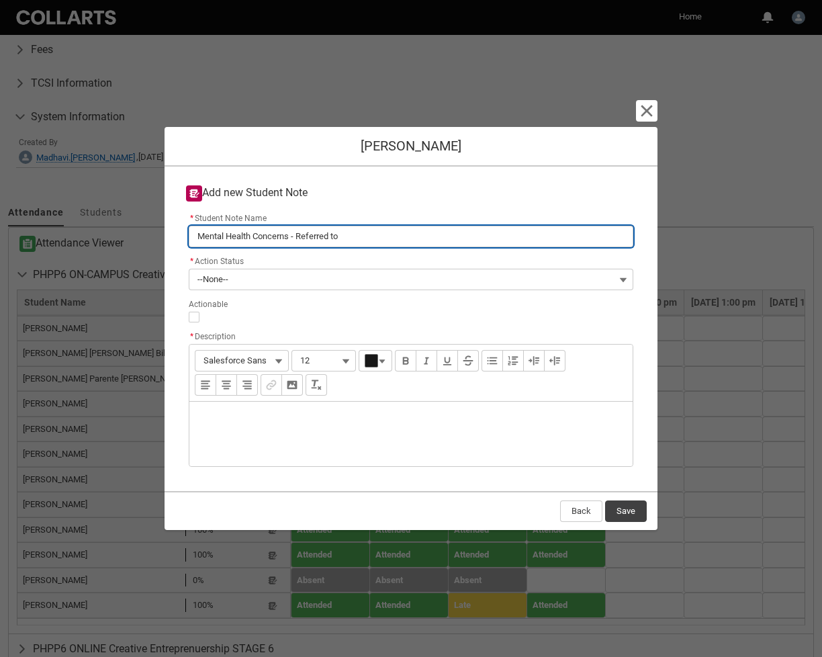
type lightning-primitive-input-simple "Mental Health Concerns - Referred to W"
type input "Mental Health Concerns - Referred to W"
type lightning-primitive-input-simple "Mental Health Concerns - Referred to We"
type input "Mental Health Concerns - Referred to We"
type lightning-primitive-input-simple "Mental Health Concerns - Referred to Wel"
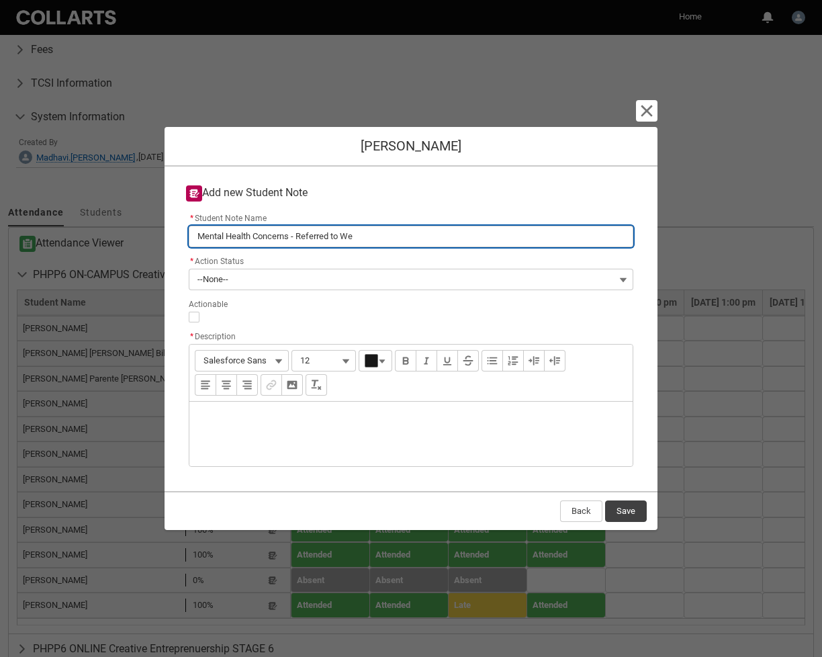
type input "Mental Health Concerns - Referred to Wel"
type lightning-primitive-input-simple "Mental Health Concerns - Referred to Well"
type input "Mental Health Concerns - Referred to Well"
type lightning-primitive-input-simple "Mental Health Concerns - Referred to Wellb"
type input "Mental Health Concerns - Referred to Wellb"
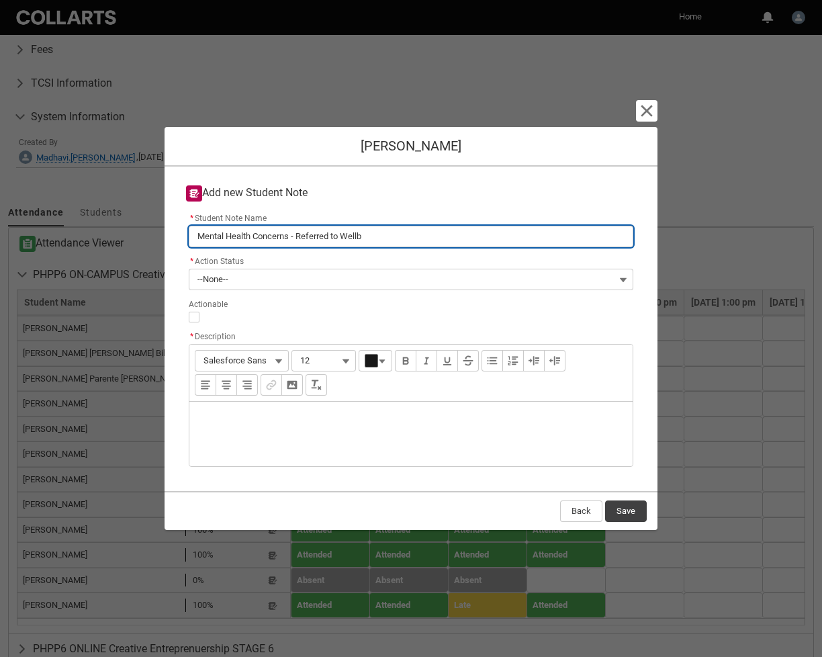
type lightning-primitive-input-simple "Mental Health Concerns - Referred to Wellbe"
type input "Mental Health Concerns - Referred to Wellbe"
type lightning-primitive-input-simple "Mental Health Concerns - Referred to Wellbei"
type input "Mental Health Concerns - Referred to Wellbei"
type lightning-primitive-input-simple "Mental Health Concerns - Referred to Wellbein"
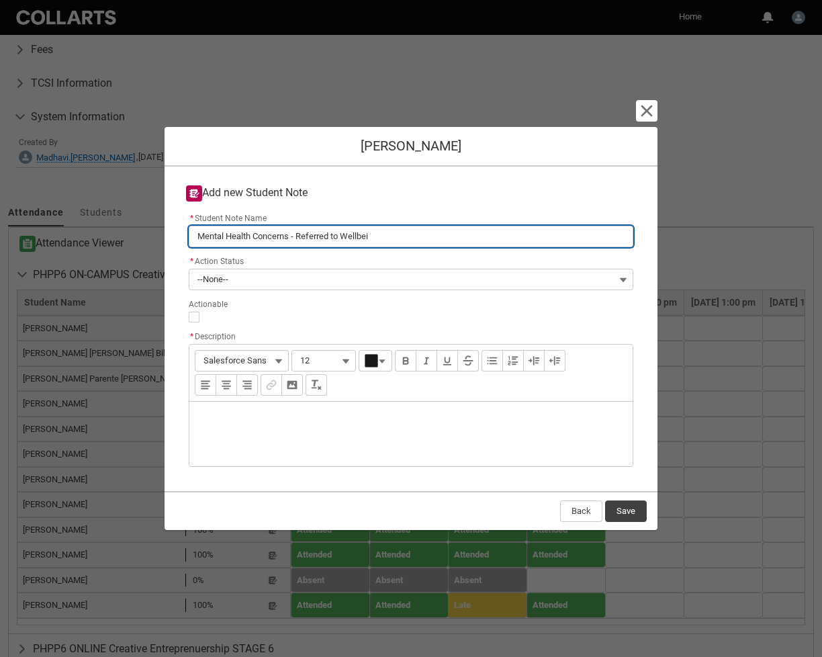
type input "Mental Health Concerns - Referred to Wellbein"
type lightning-primitive-input-simple "Mental Health Concerns - Referred to Wellbeing"
type input "Mental Health Concerns - Referred to Wellbeing"
type lightning-primitive-input-simple "Mental Health Concerns - Referred to Wellbeing"
type input "Mental Health Concerns - Referred to Wellbeing"
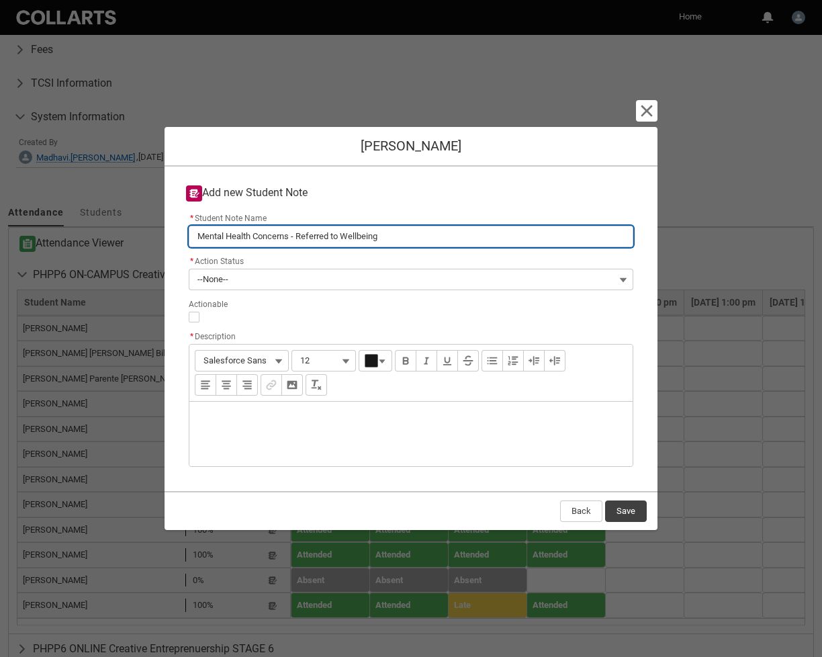
type lightning-primitive-input-simple "Mental Health Concerns - Referred to Wellbeing t"
type input "Mental Health Concerns - Referred to Wellbeing t"
type lightning-primitive-input-simple "Mental Health Concerns - Referred to Wellbeing te"
type input "Mental Health Concerns - Referred to Wellbeing te"
type lightning-primitive-input-simple "Mental Health Concerns - Referred to Wellbeing tea"
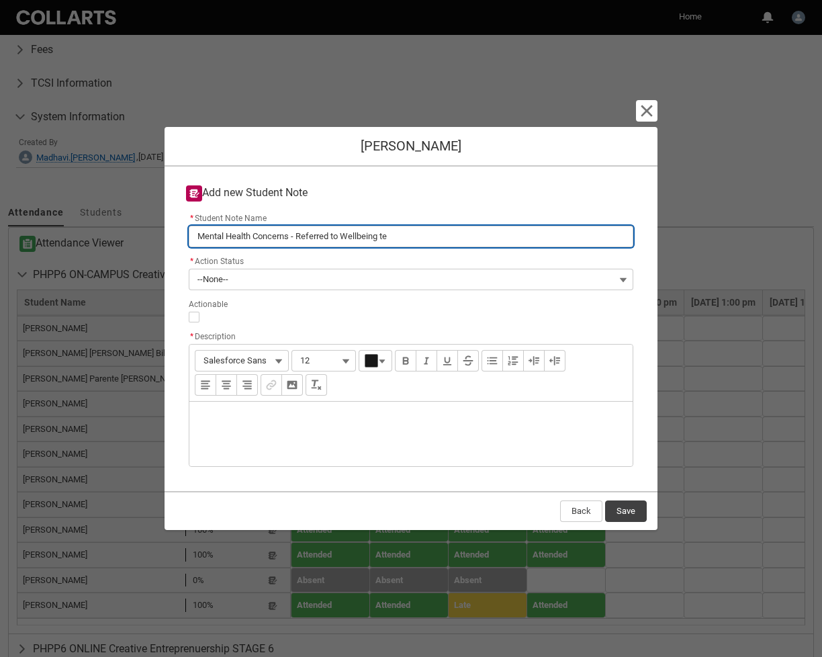
type input "Mental Health Concerns - Referred to Wellbeing tea"
type lightning-primitive-input-simple "Mental Health Concerns - Referred to Wellbeing team"
type input "Mental Health Concerns - Referred to Wellbeing team"
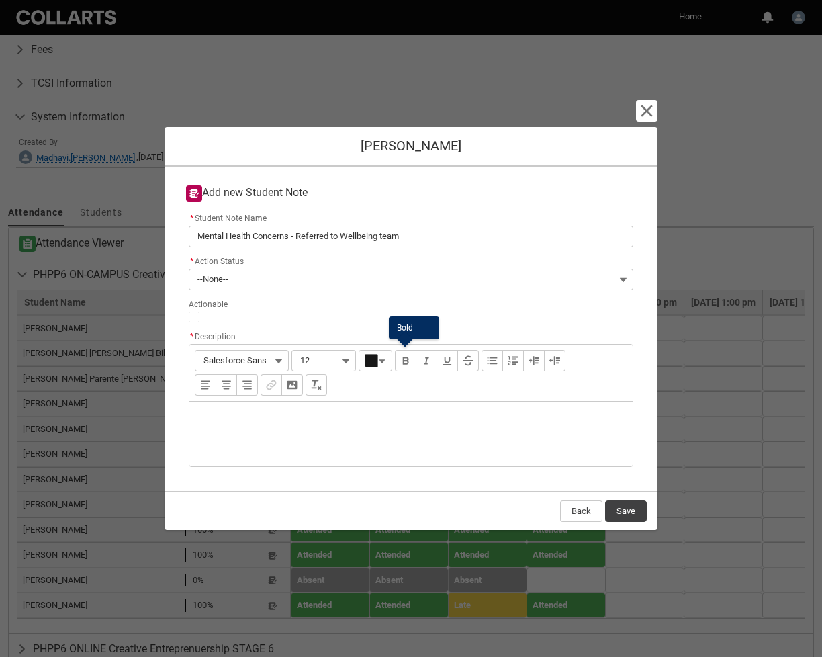
click at [400, 276] on button "--None--" at bounding box center [411, 279] width 445 height 21
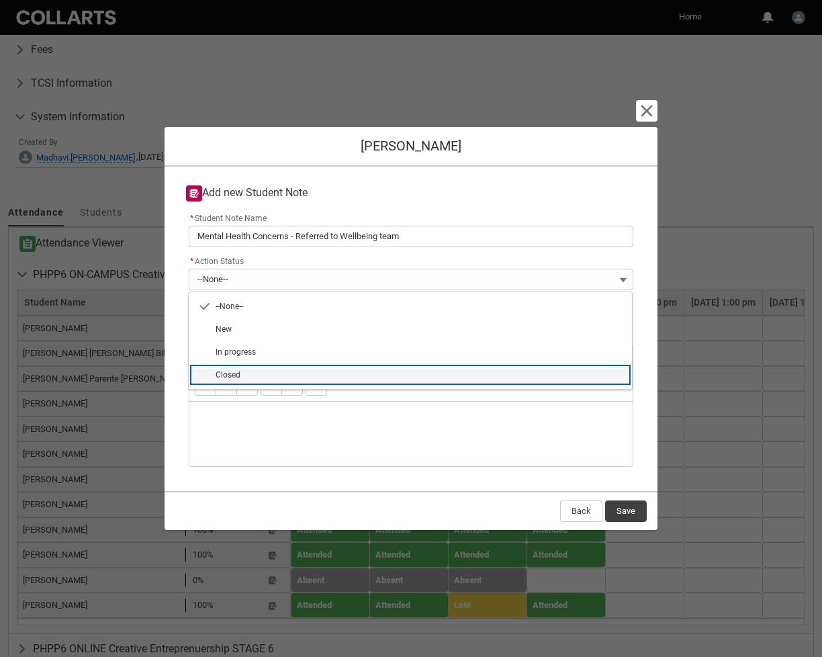
click at [256, 371] on span "Closed" at bounding box center [420, 375] width 408 height 12
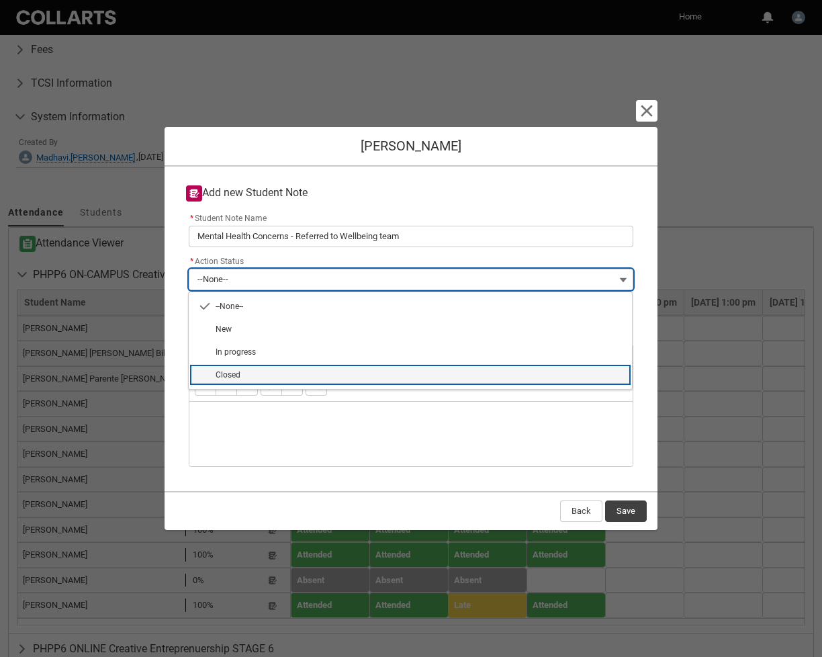
type lightning-combobox "Closed"
type lightning-picklist "Closed"
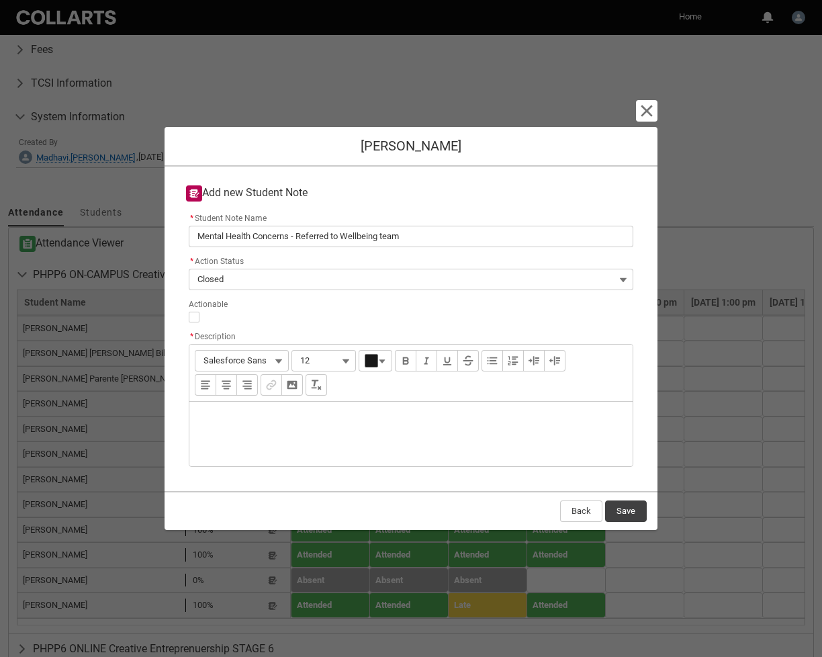
click at [250, 419] on div "Description" at bounding box center [410, 434] width 443 height 64
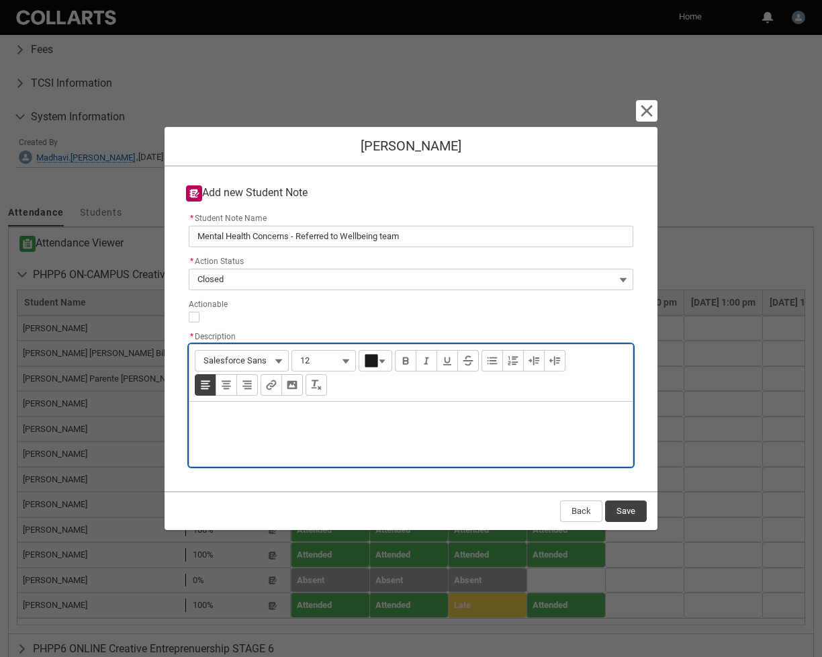
type lightning-input-rich-text "<p>M</p>"
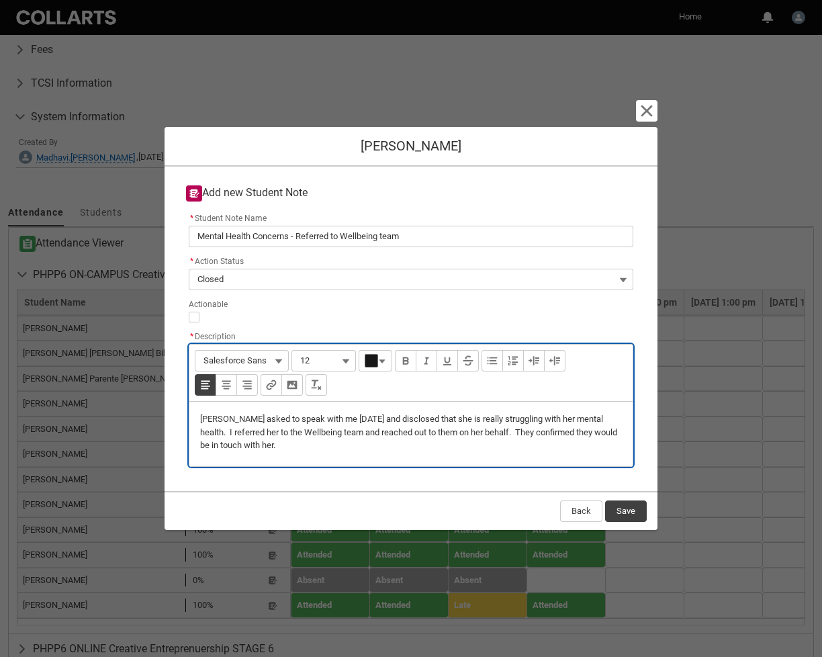
click at [364, 418] on p "Matilda asked to speak with me yesterday and disclosed that she is really strug…" at bounding box center [411, 432] width 422 height 40
click at [337, 450] on p "Matilda asked to speak with me yesterday 8/10, and disclosed that she is really…" at bounding box center [411, 432] width 422 height 40
click at [525, 434] on p "Matilda asked to speak with me yesterday 8/10, and disclosed that she is really…" at bounding box center [411, 432] width 422 height 40
type lightning-input-rich-text "<p>Matilda asked to speak with me yesterday, 8/10, and disclosed that she is re…"
click at [637, 512] on button "Save" at bounding box center [626, 510] width 42 height 21
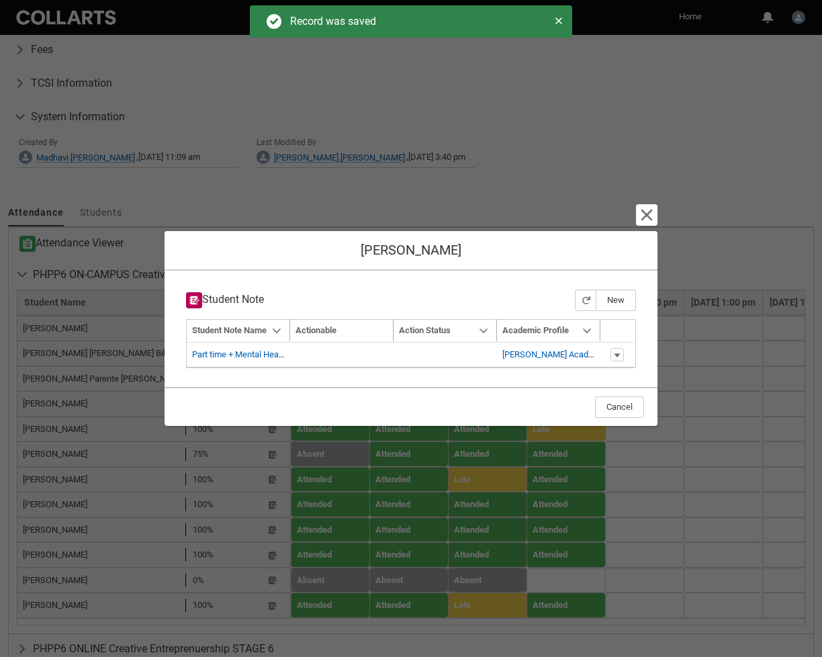
type input "154"
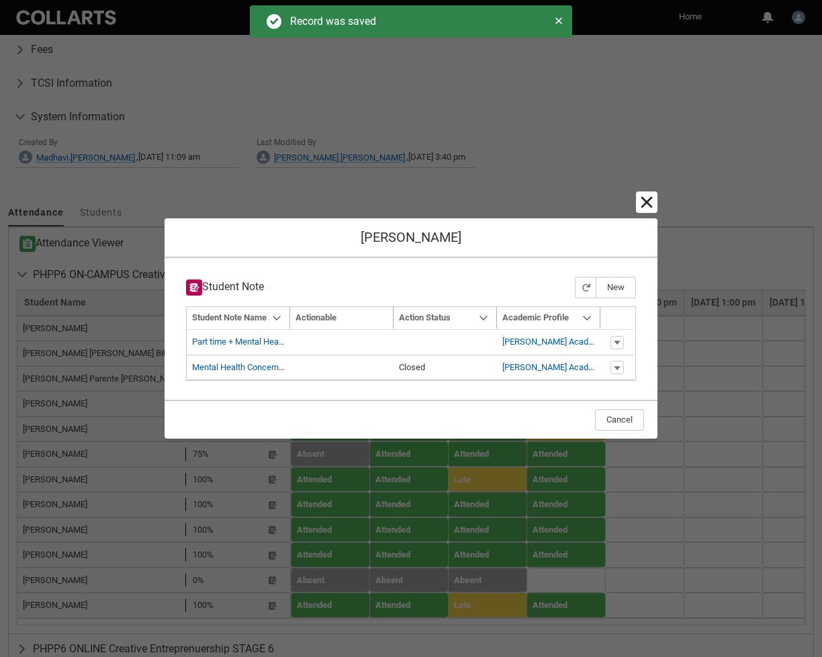
click at [649, 203] on lightning-primitive-icon "button" at bounding box center [647, 202] width 16 height 16
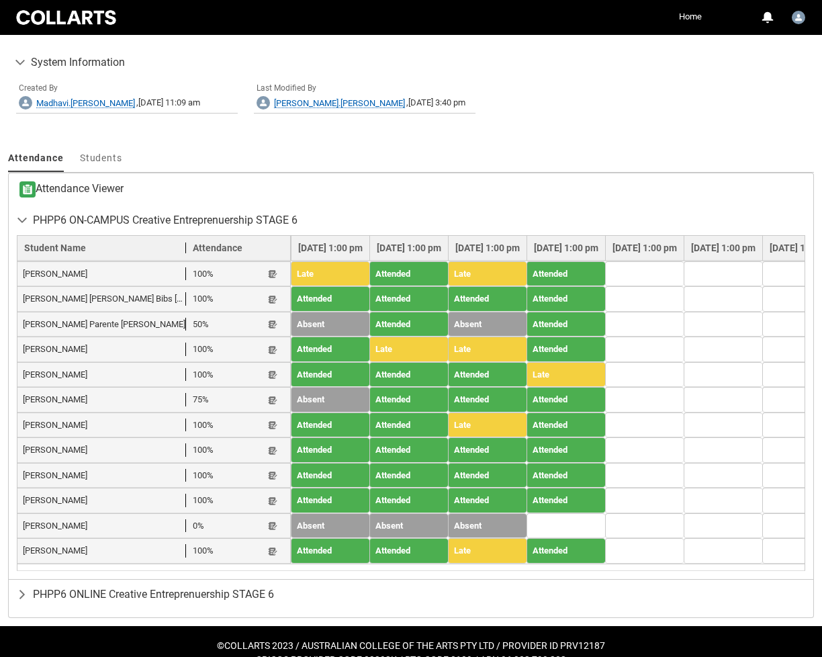
scroll to position [588, 0]
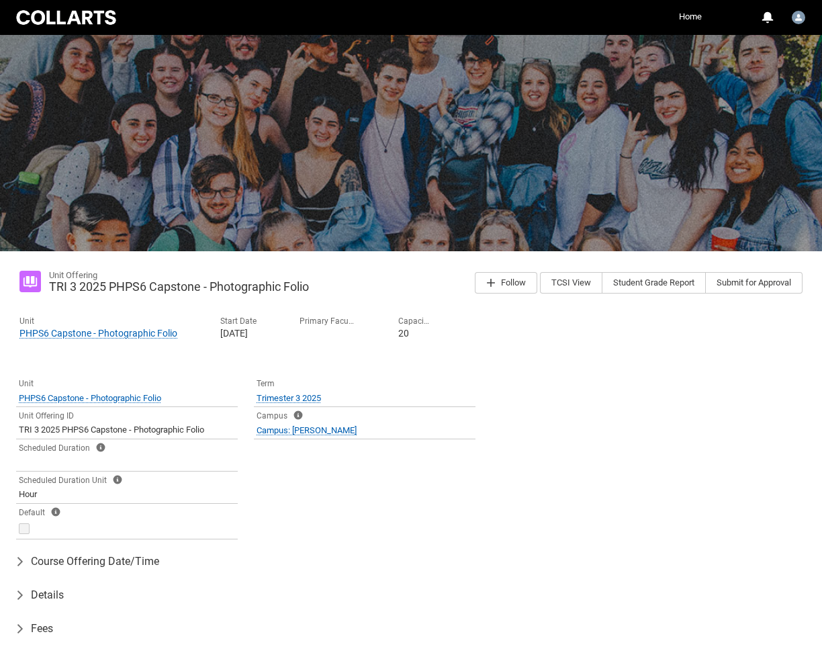
scroll to position [310, 0]
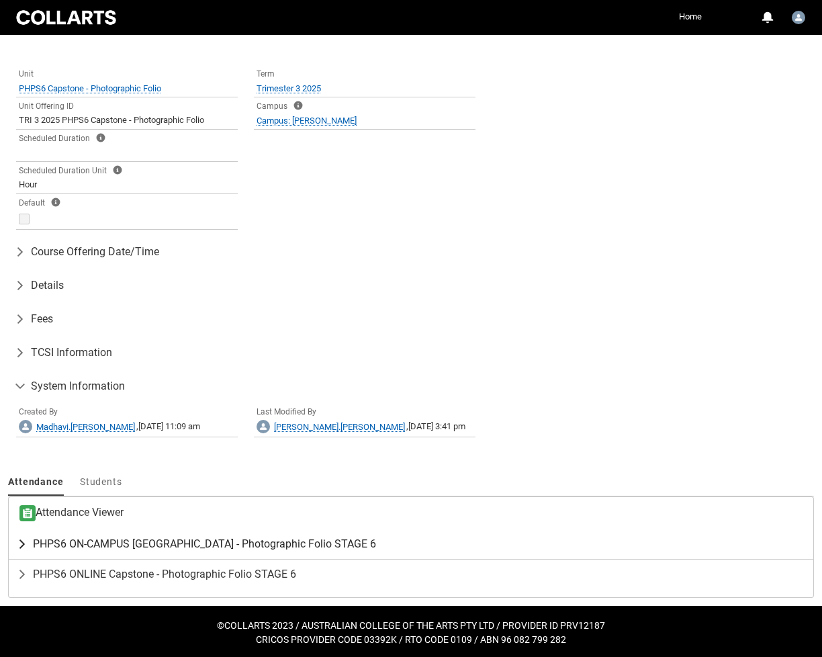
click at [22, 513] on lightning-primitive-icon "button" at bounding box center [25, 543] width 16 height 13
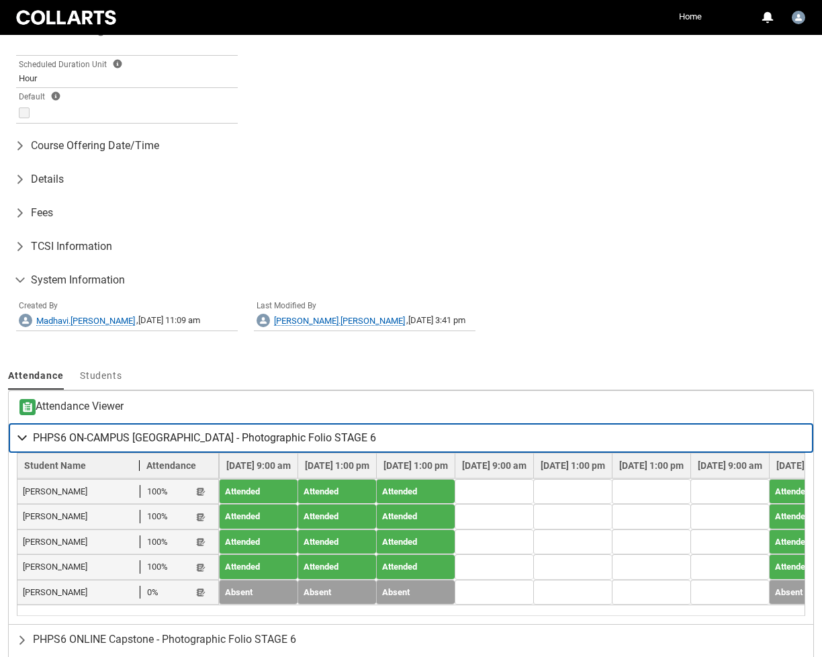
scroll to position [490, 0]
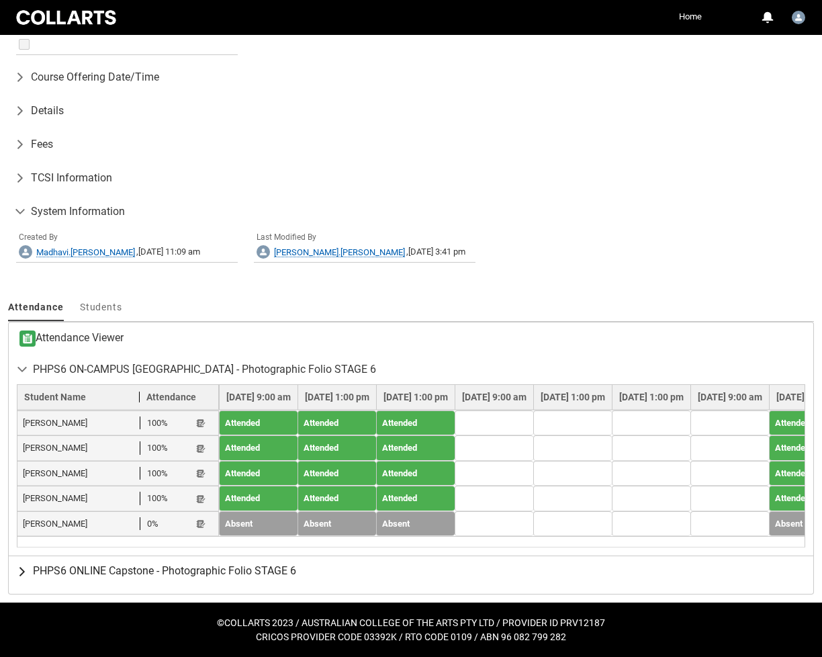
click at [23, 513] on lightning-primitive-icon "button" at bounding box center [25, 570] width 16 height 13
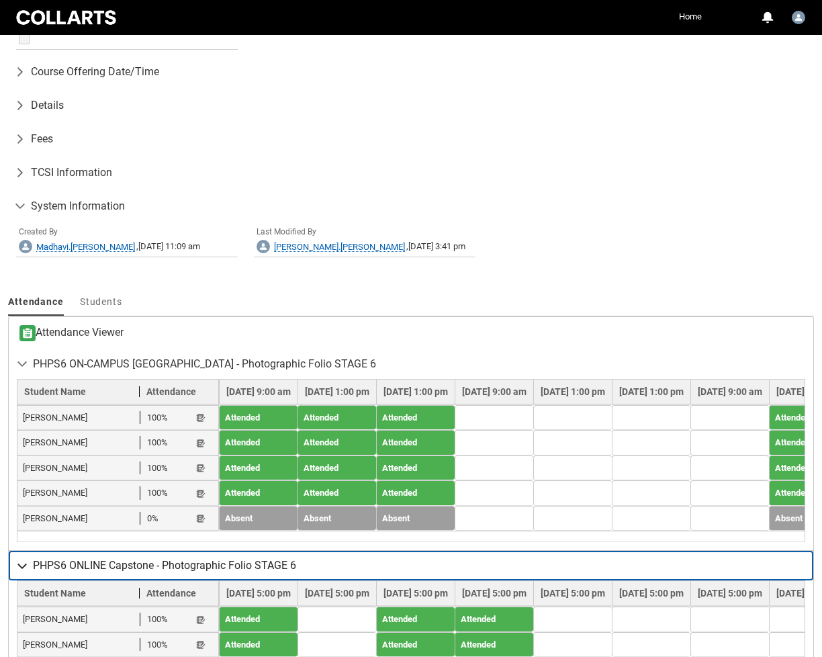
scroll to position [595, 0]
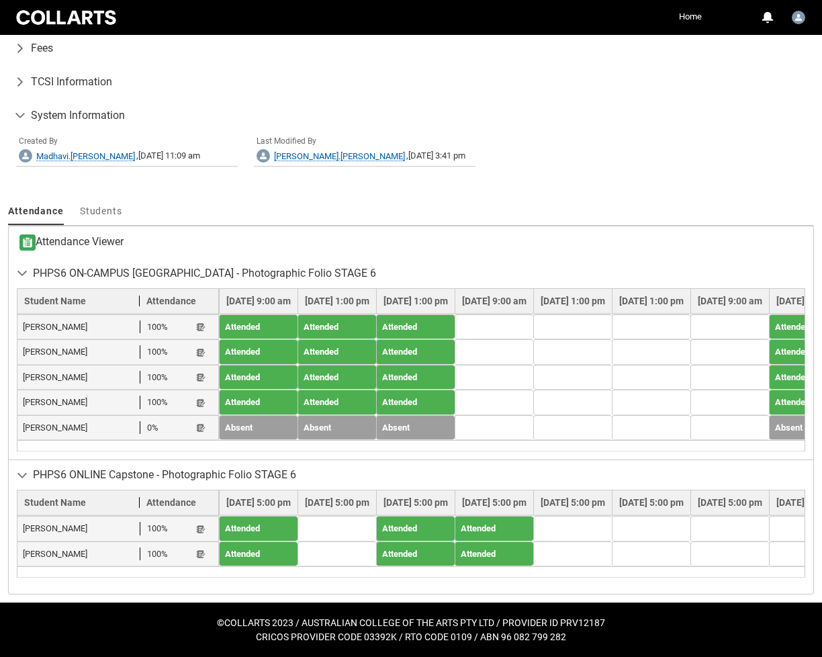
click at [533, 314] on td at bounding box center [494, 327] width 79 height 26
click at [202, 513] on lightning-primitive-icon "button" at bounding box center [200, 529] width 9 height 10
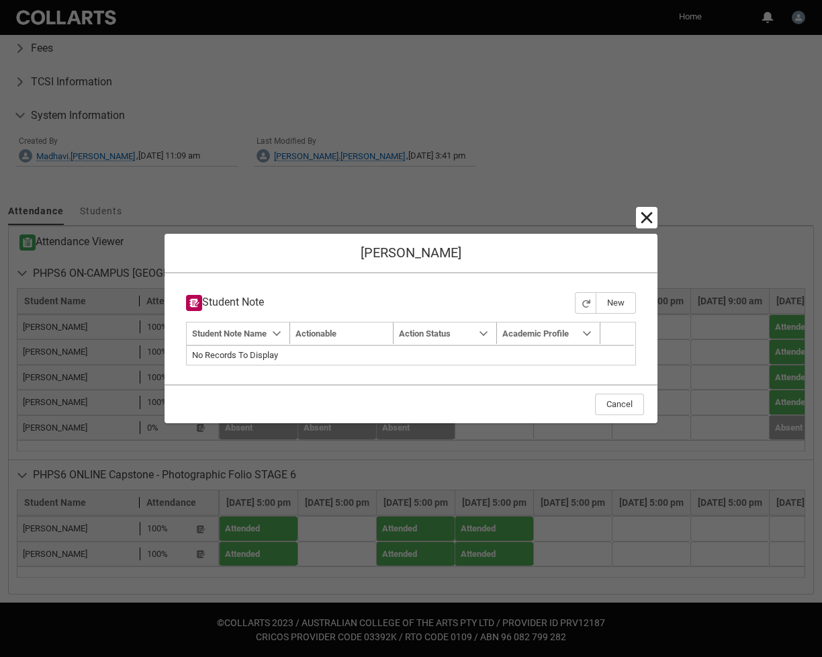
click at [651, 219] on lightning-primitive-icon "button" at bounding box center [647, 218] width 16 height 16
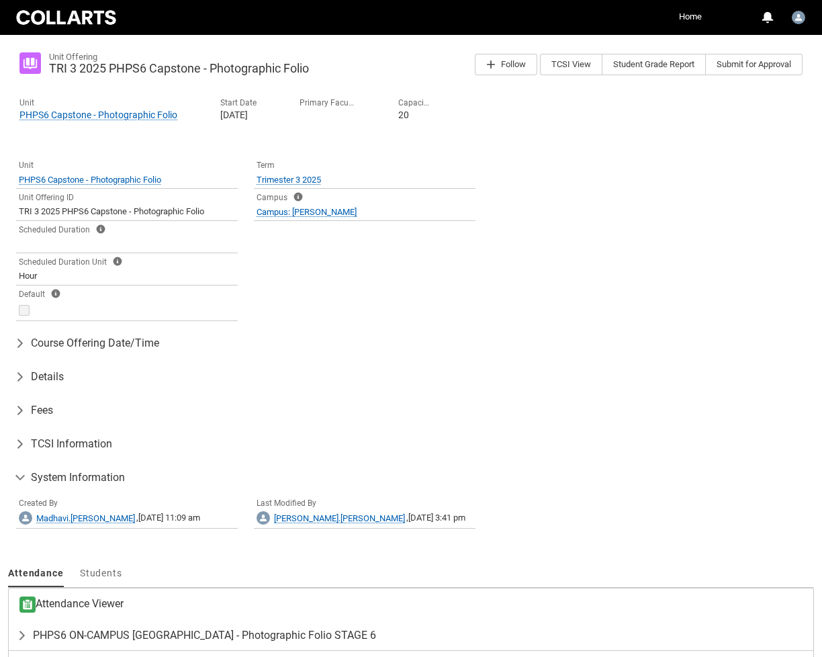
scroll to position [310, 0]
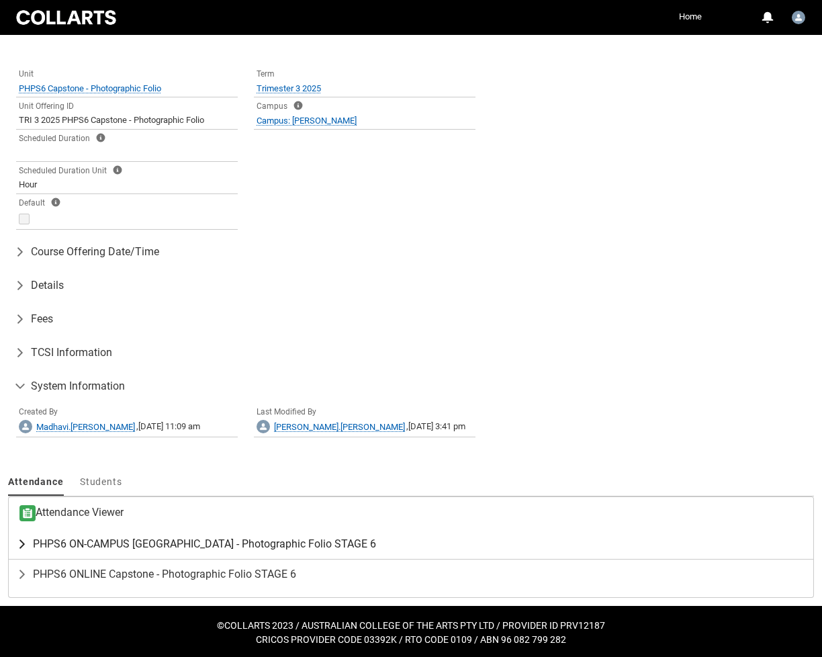
click at [218, 539] on span "PHPS6 ON-CAMPUS [GEOGRAPHIC_DATA] - Photographic Folio STAGE 6" at bounding box center [204, 543] width 343 height 13
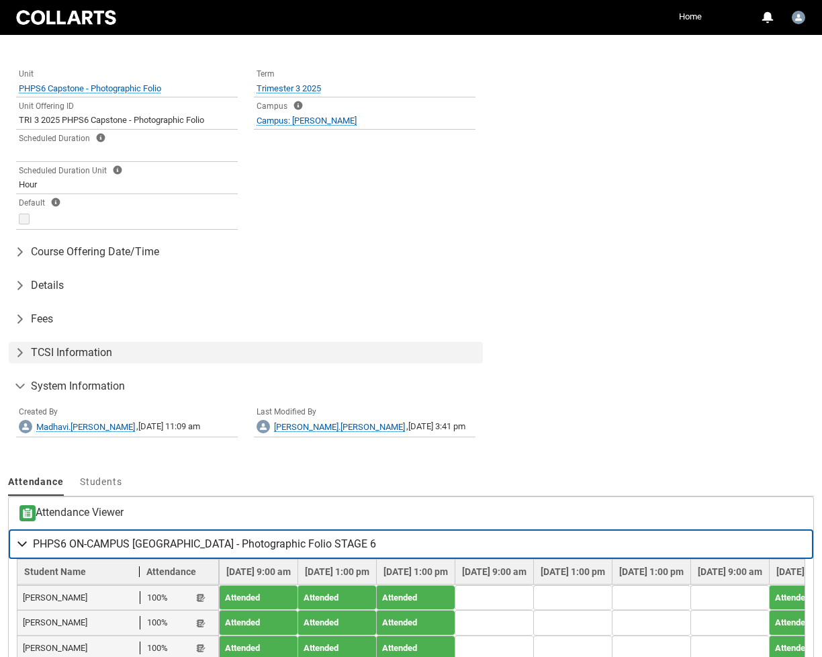
scroll to position [490, 0]
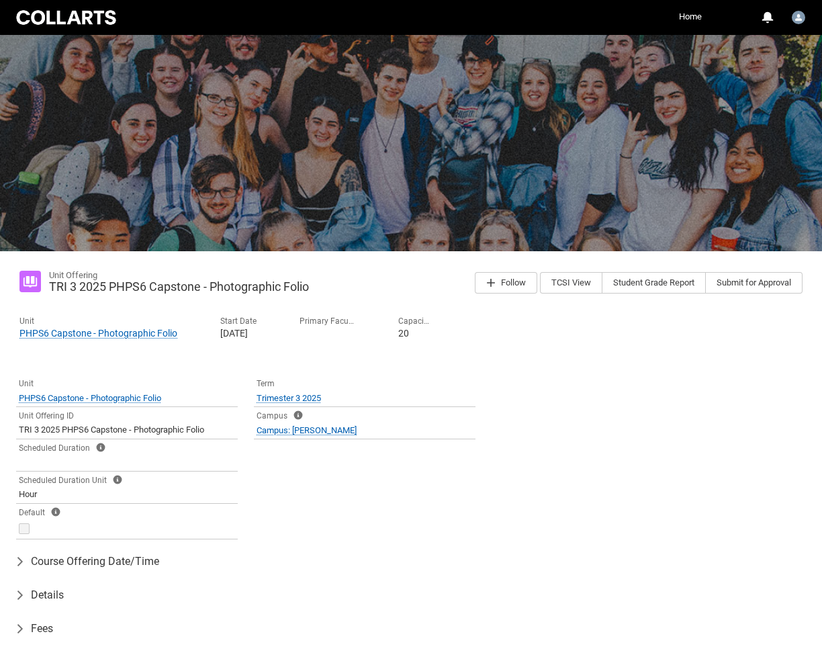
scroll to position [308, 0]
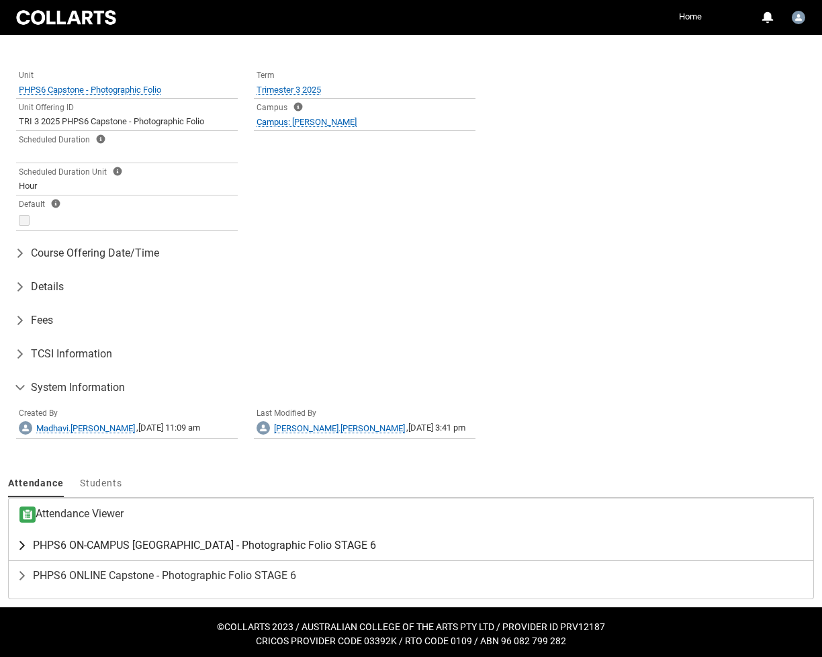
click at [204, 541] on span "PHPS6 ON-CAMPUS [GEOGRAPHIC_DATA] - Photographic Folio STAGE 6" at bounding box center [204, 545] width 343 height 13
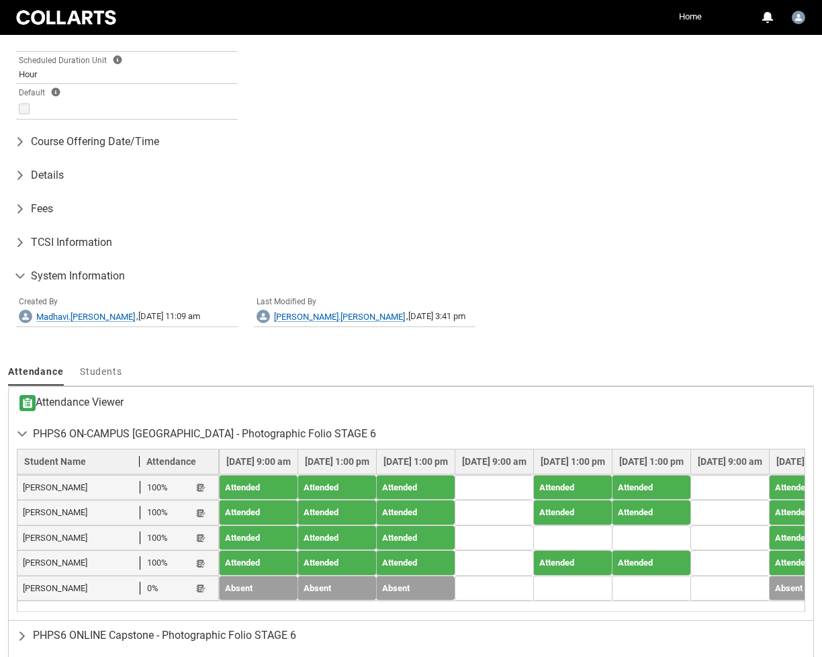
scroll to position [0, 0]
